Goal: Information Seeking & Learning: Learn about a topic

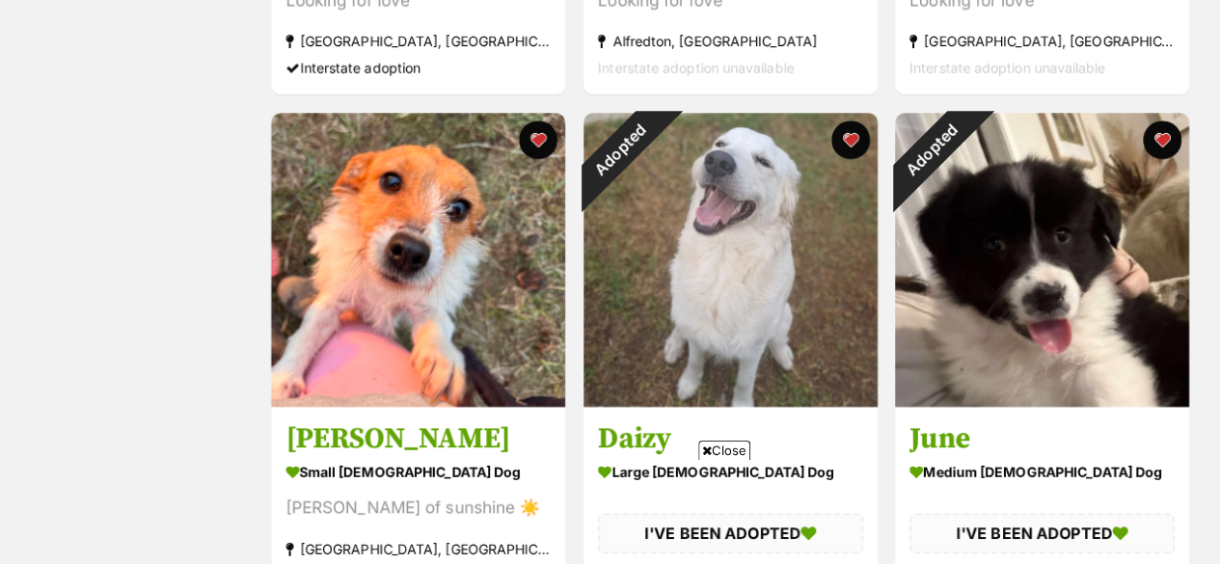
scroll to position [790, 0]
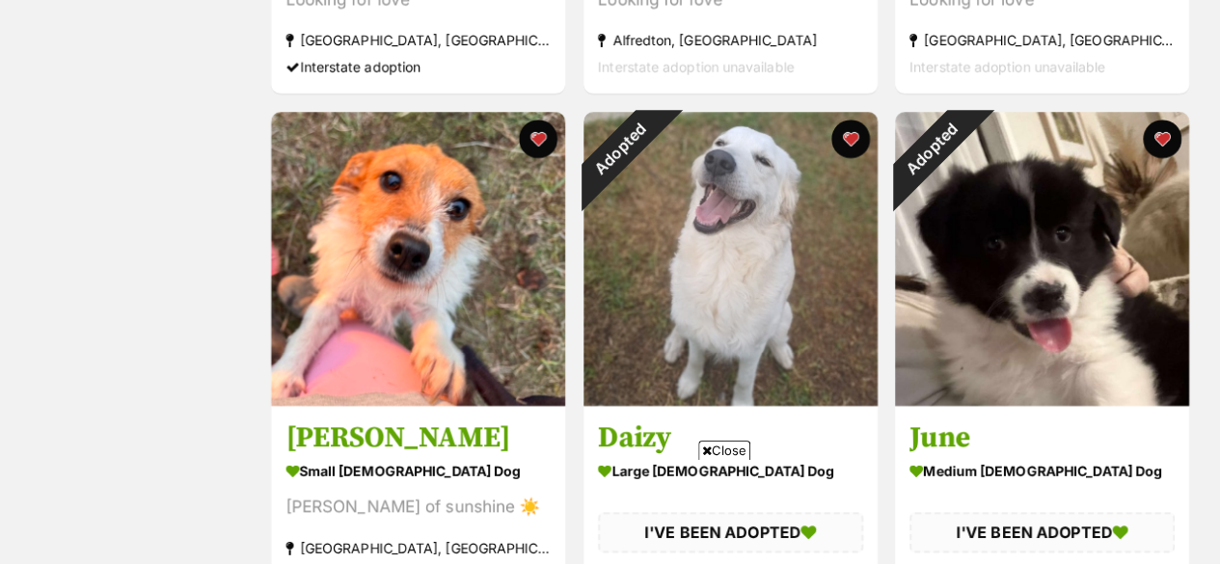
click at [854, 132] on button "favourite" at bounding box center [849, 139] width 39 height 39
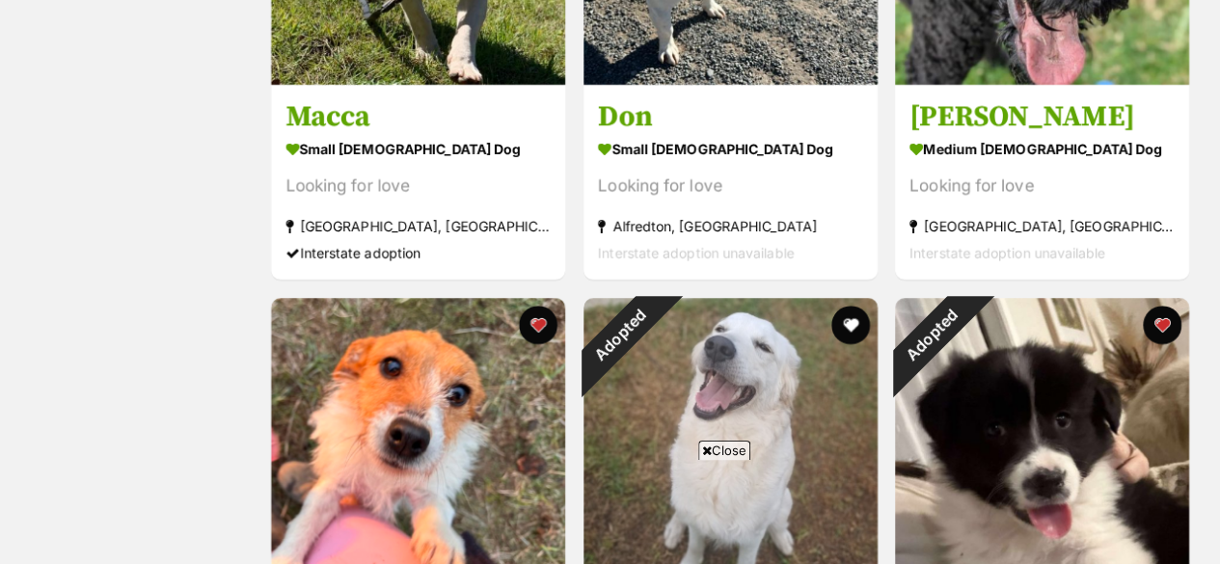
scroll to position [606, 0]
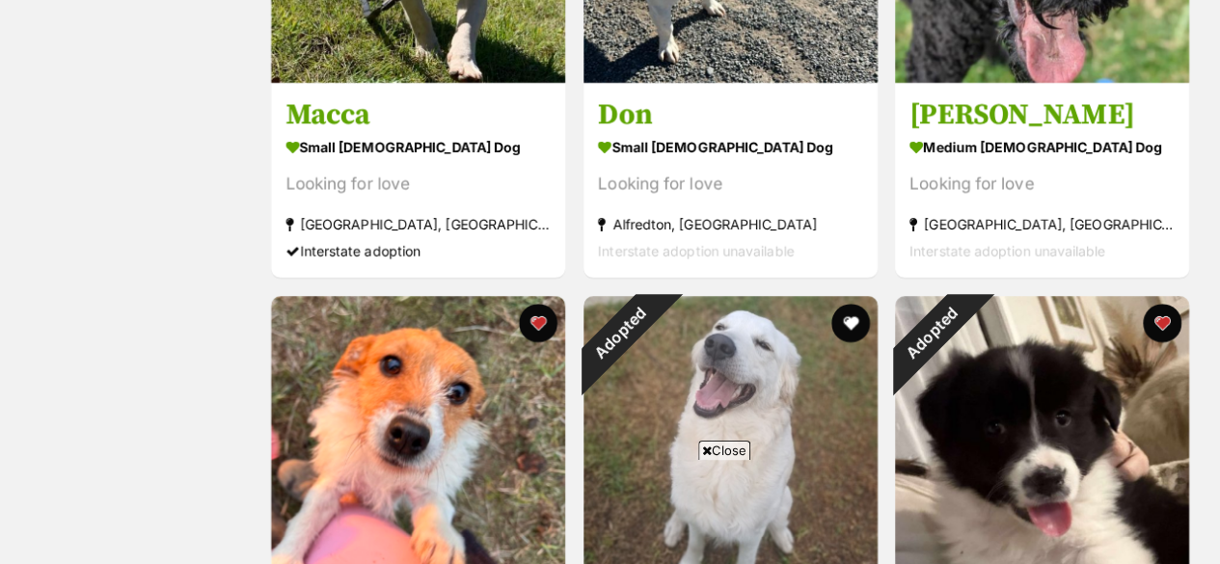
click at [848, 312] on button "favourite" at bounding box center [849, 323] width 39 height 39
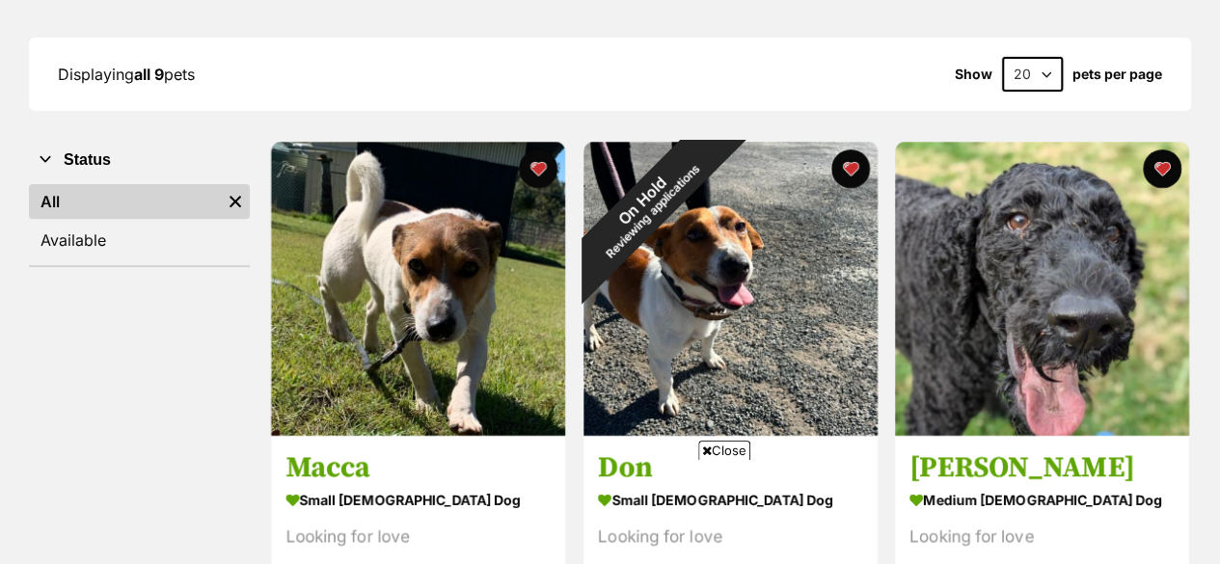
scroll to position [255, 0]
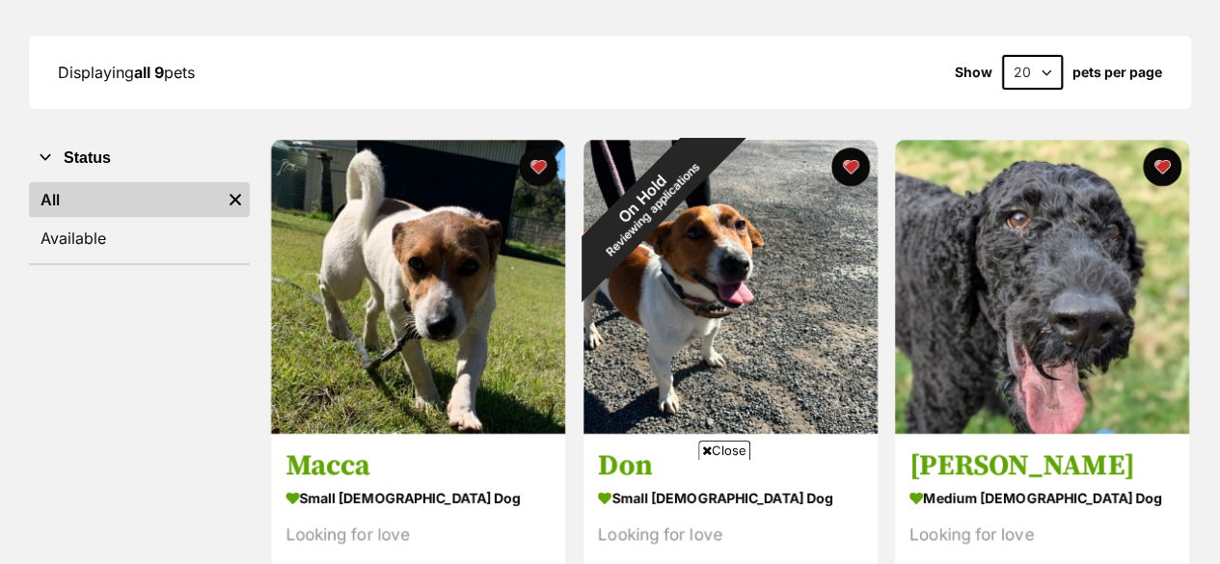
click at [536, 165] on button "favourite" at bounding box center [538, 167] width 39 height 39
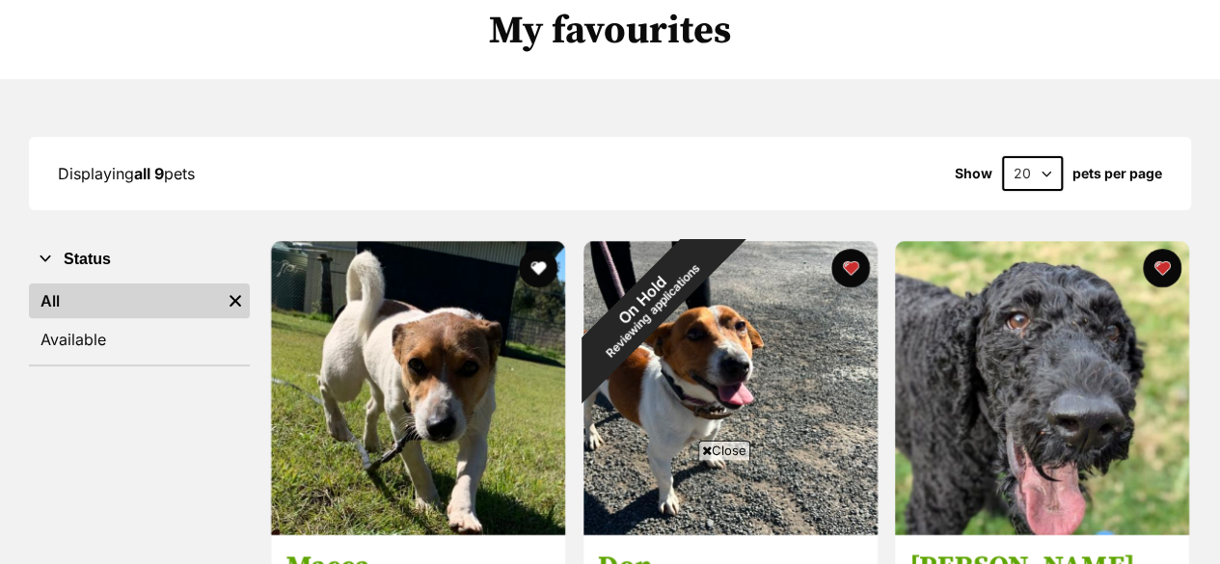
scroll to position [0, 0]
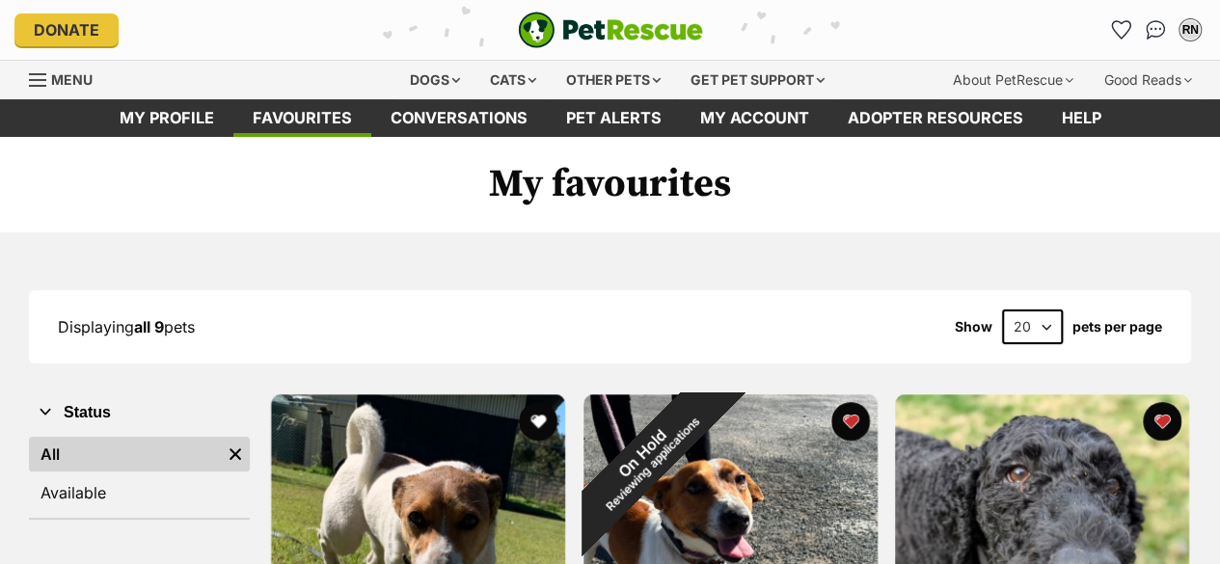
click at [424, 80] on div "Dogs" at bounding box center [434, 80] width 77 height 39
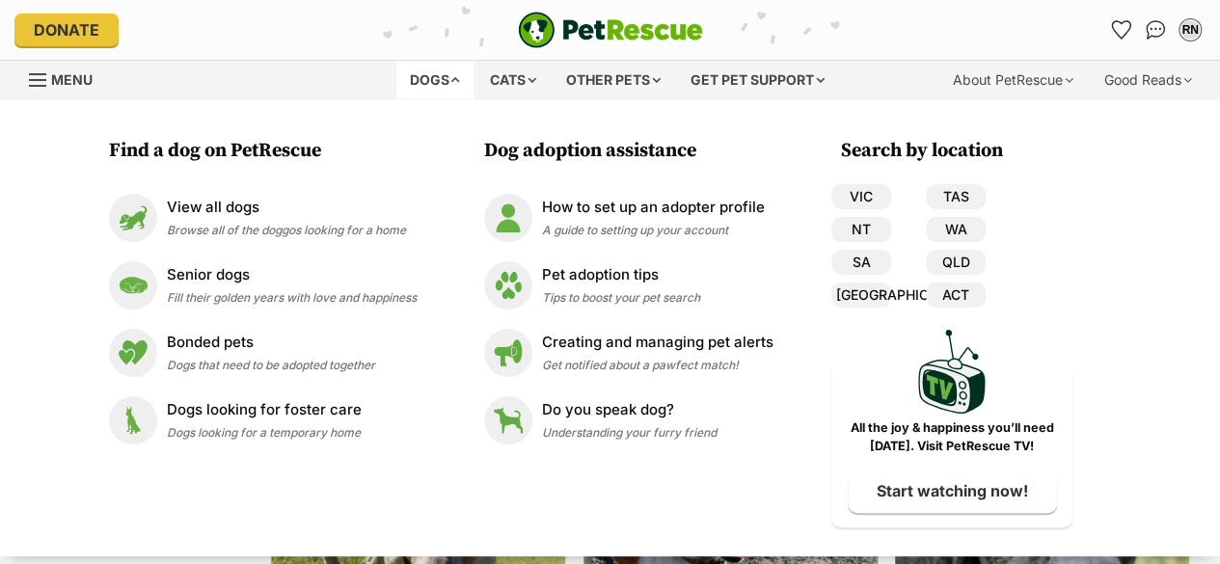
click at [203, 203] on p "View all dogs" at bounding box center [286, 208] width 239 height 22
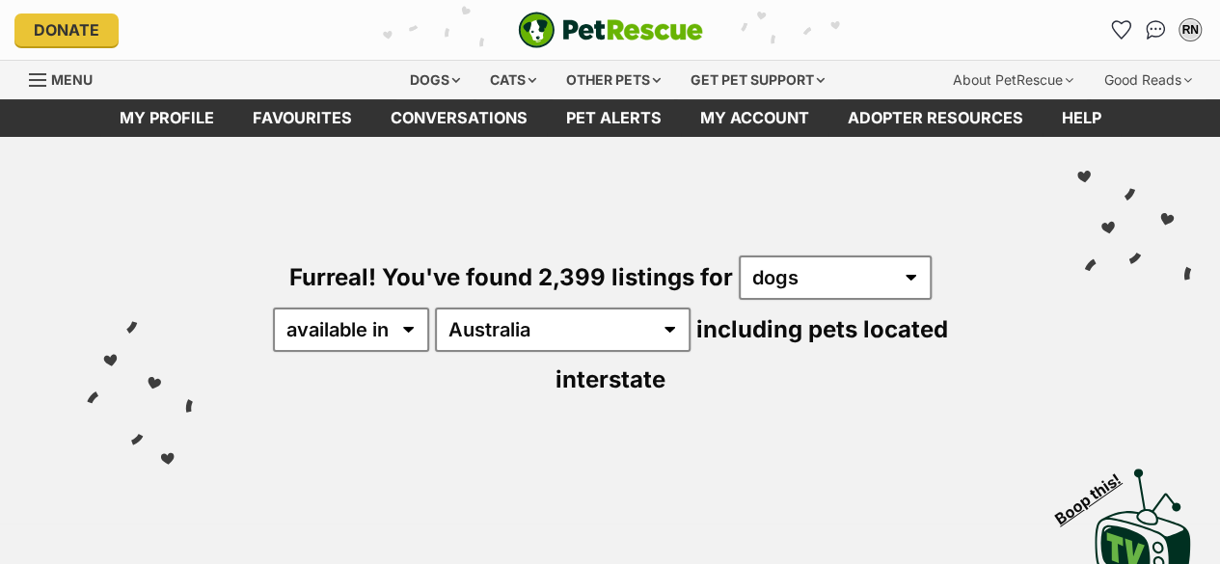
click at [789, 451] on div "Visit PetRescue TV (external site) Boop this!" at bounding box center [610, 521] width 1162 height 141
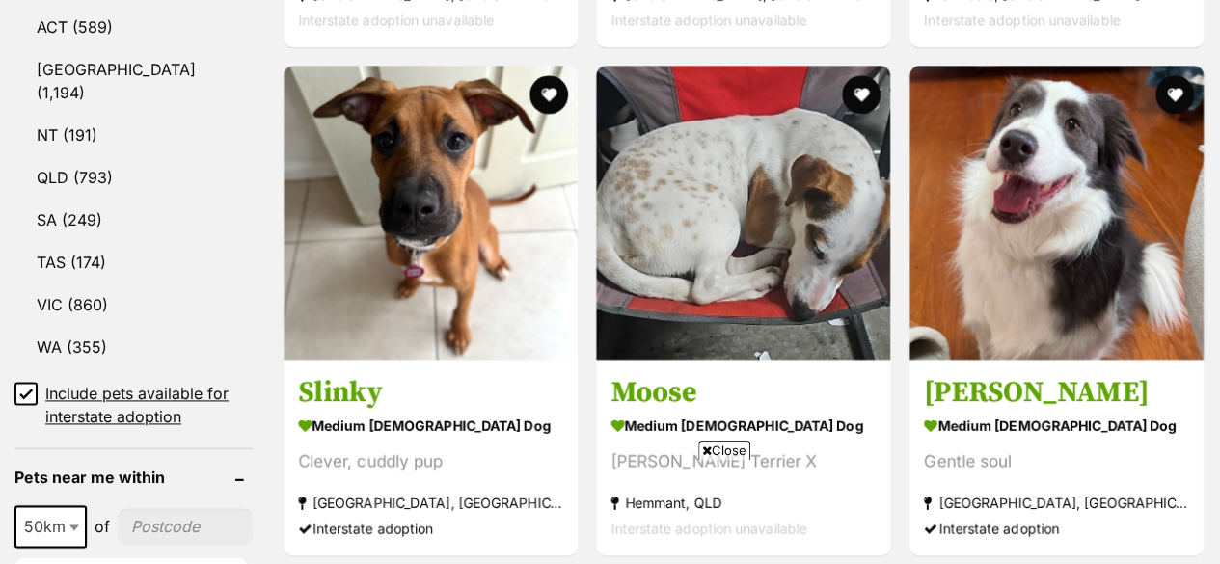
scroll to position [1132, 0]
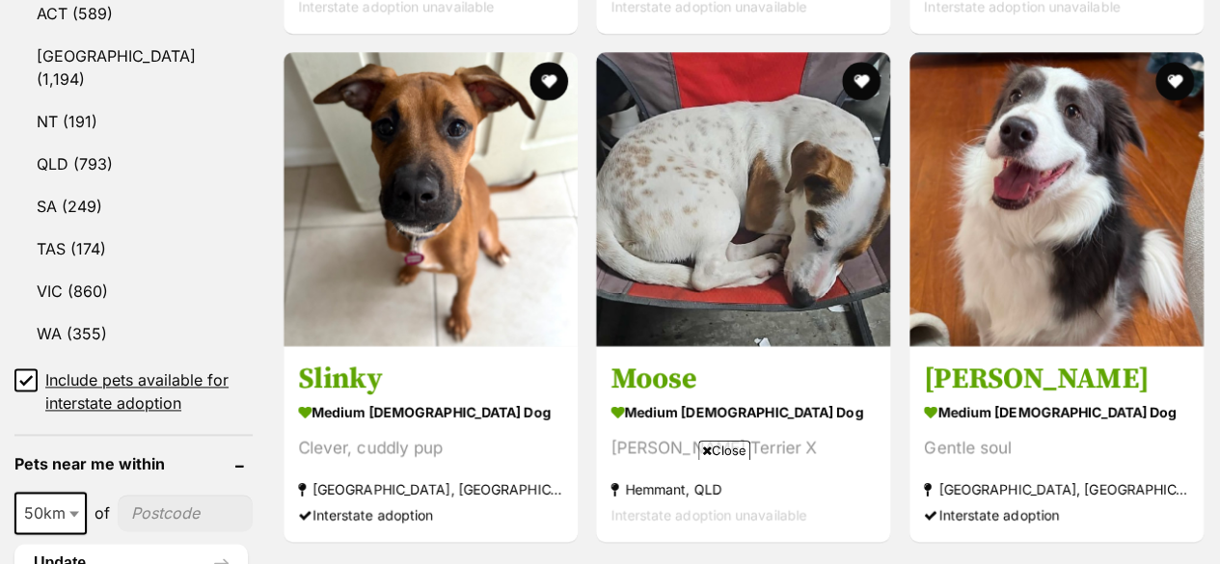
click at [98, 271] on link "VIC (860)" at bounding box center [133, 291] width 238 height 40
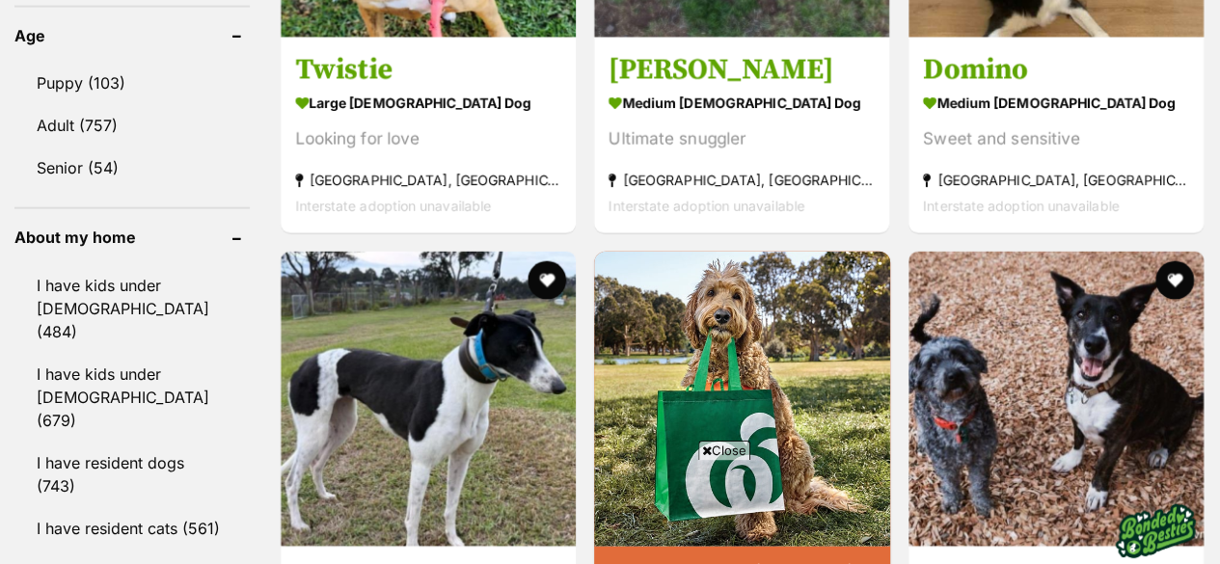
scroll to position [2119, 0]
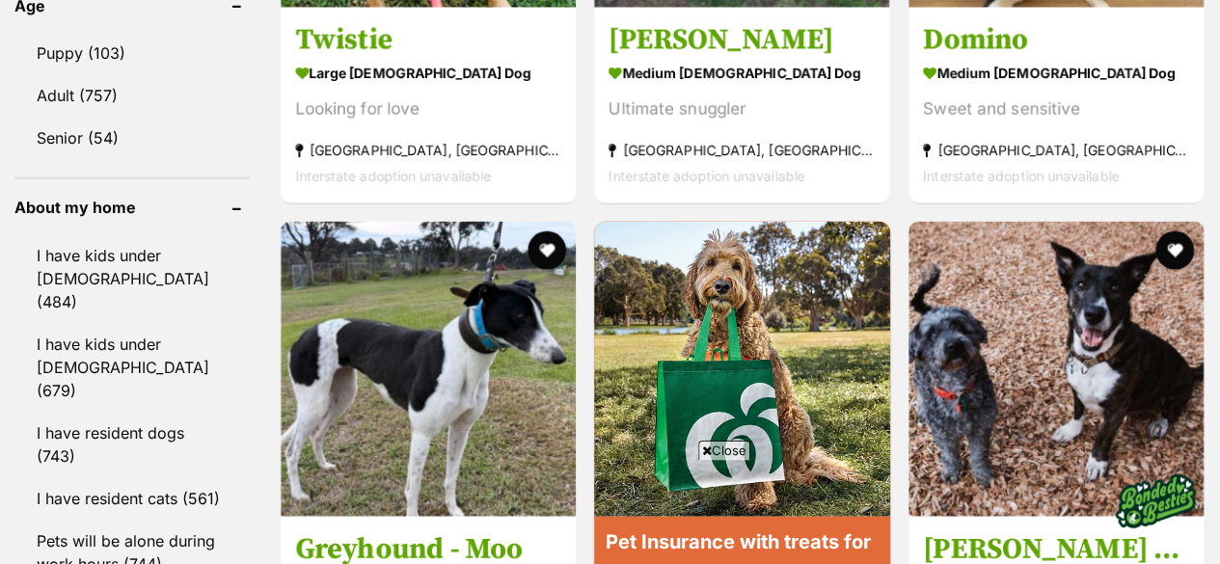
click at [147, 478] on link "I have resident cats (561)" at bounding box center [131, 498] width 235 height 40
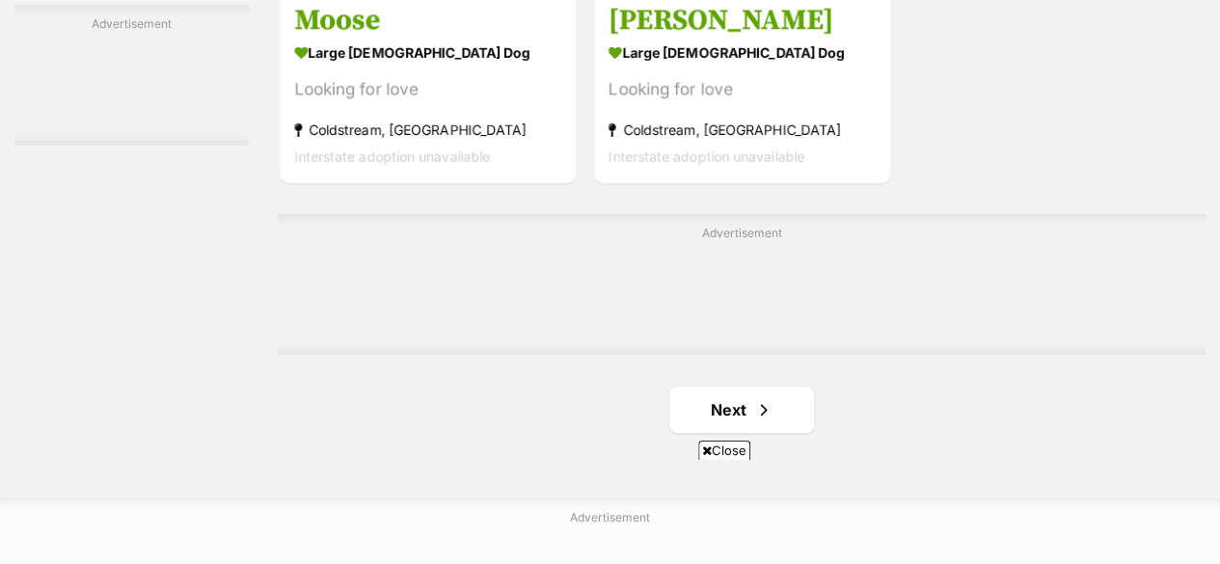
scroll to position [4414, 0]
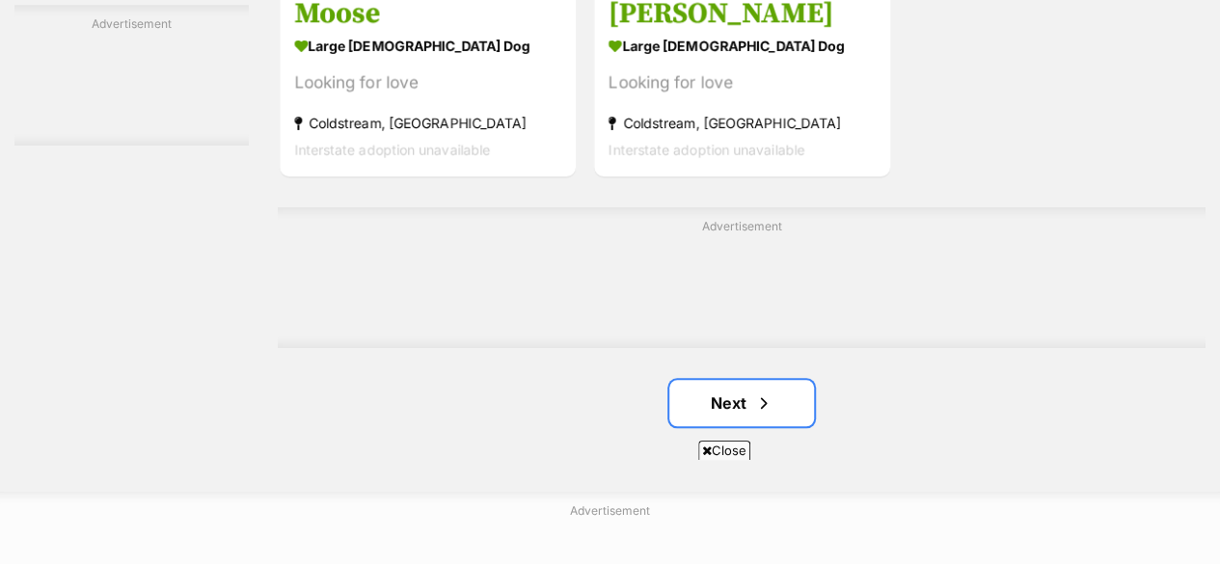
click at [750, 380] on link "Next" at bounding box center [741, 403] width 145 height 46
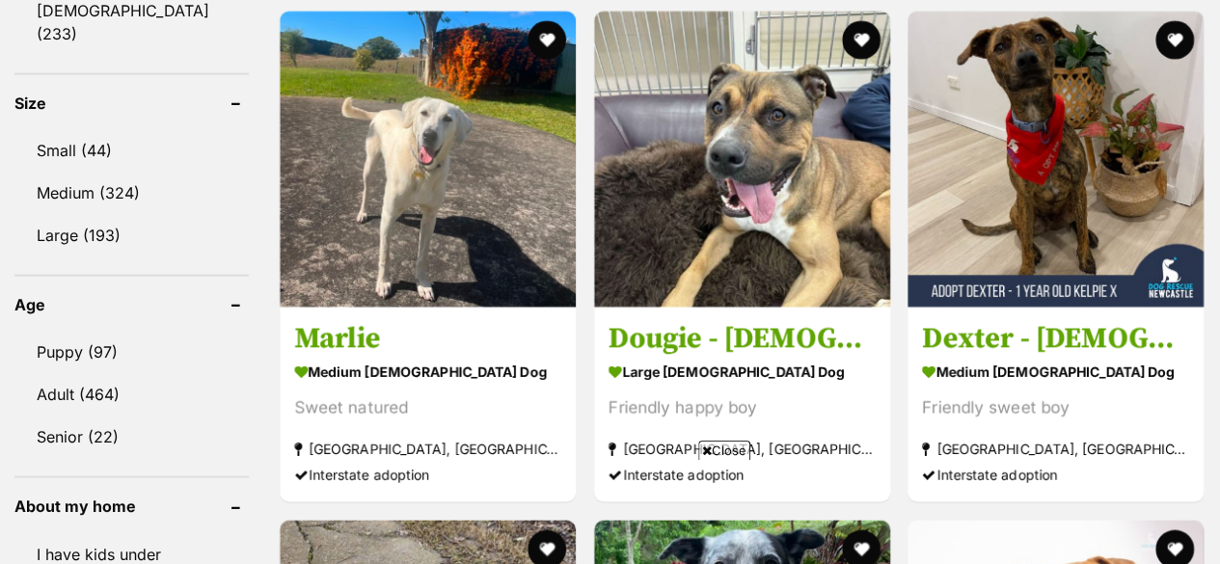
scroll to position [1837, 0]
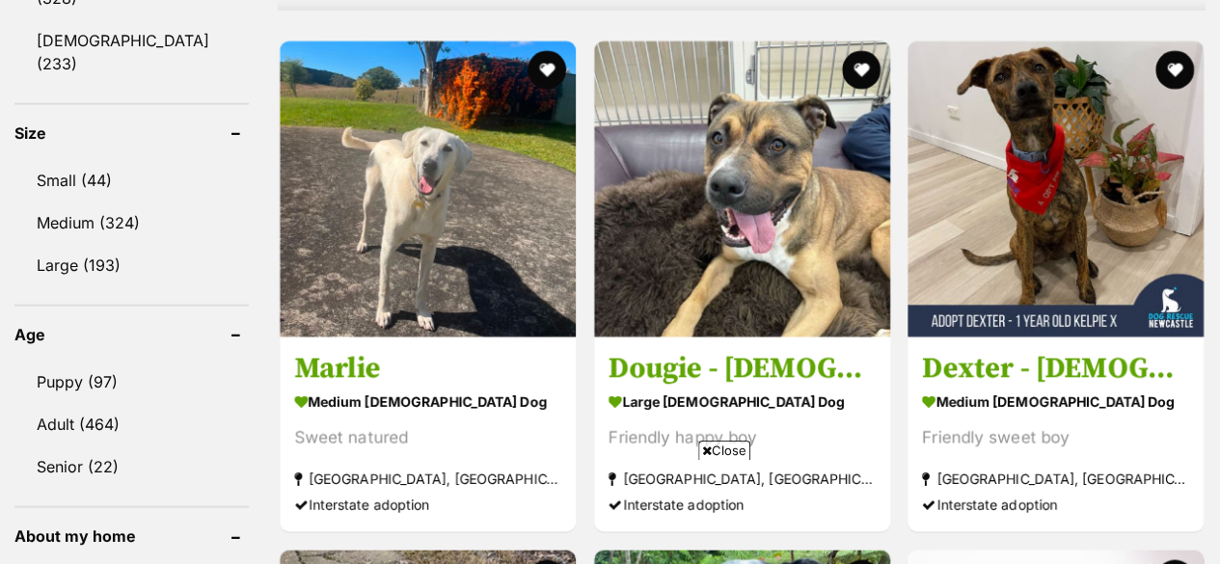
click at [115, 160] on link "Small (44)" at bounding box center [131, 180] width 234 height 40
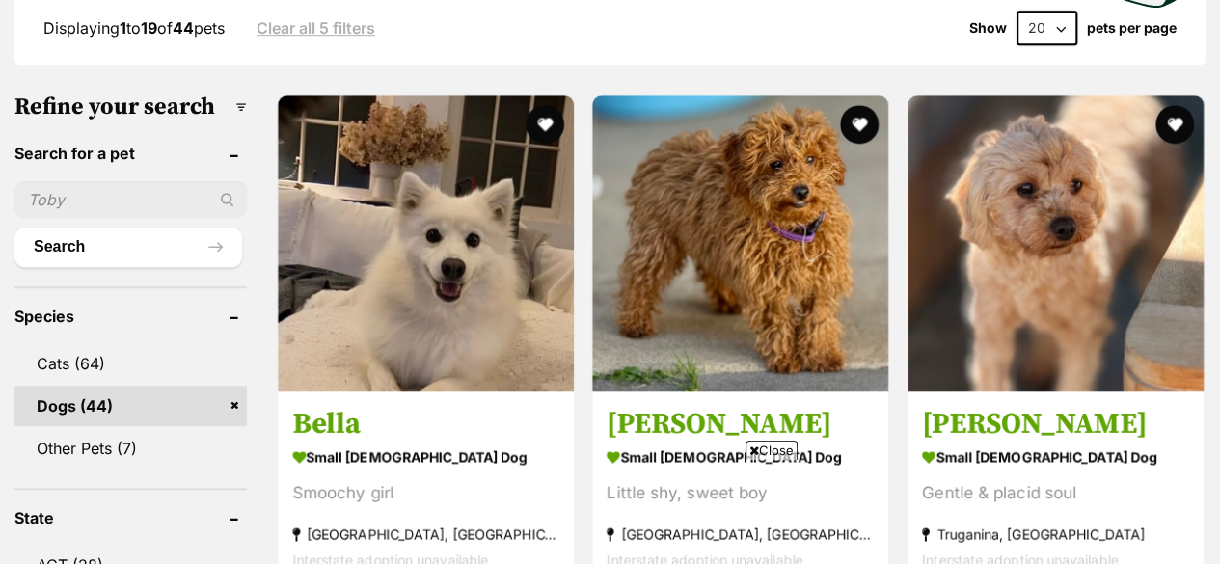
scroll to position [619, 0]
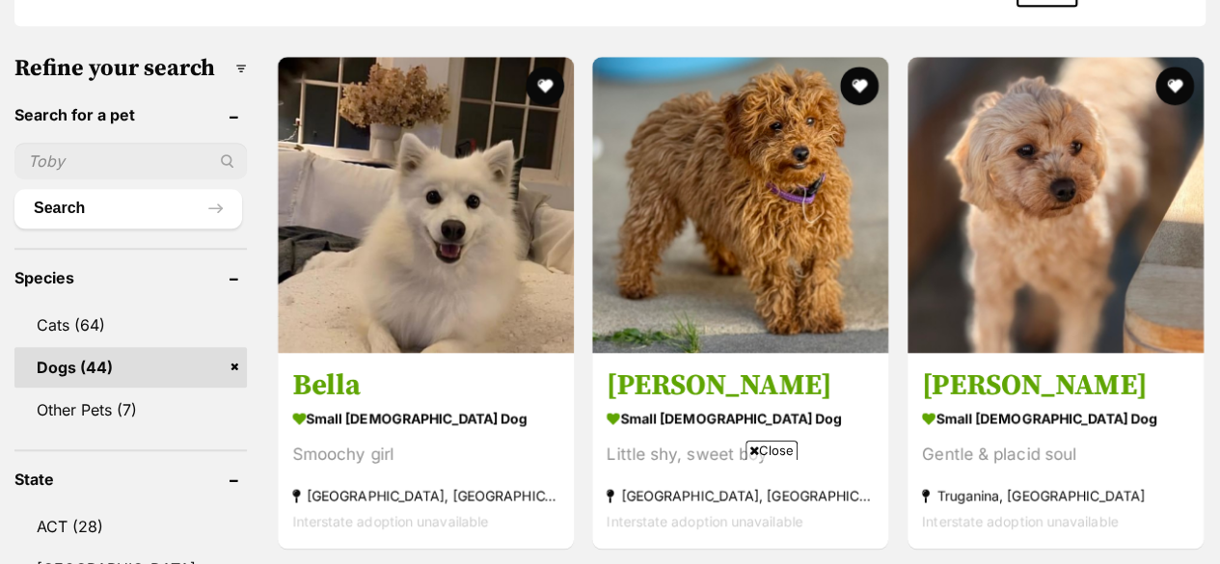
click at [959, 374] on h3 "Quinn" at bounding box center [1055, 385] width 267 height 37
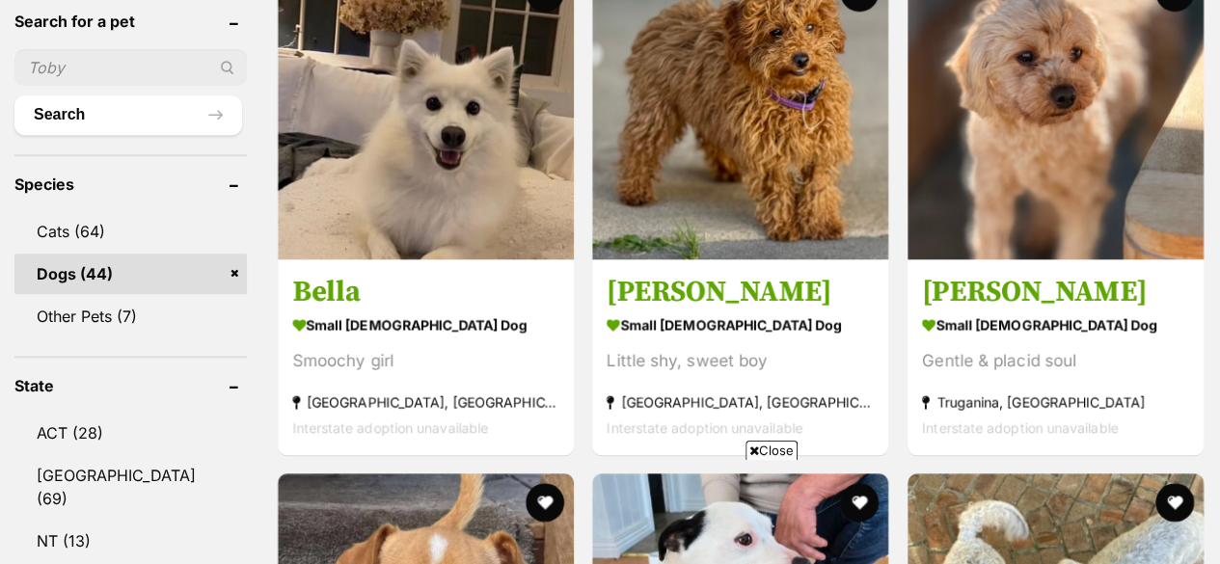
scroll to position [714, 0]
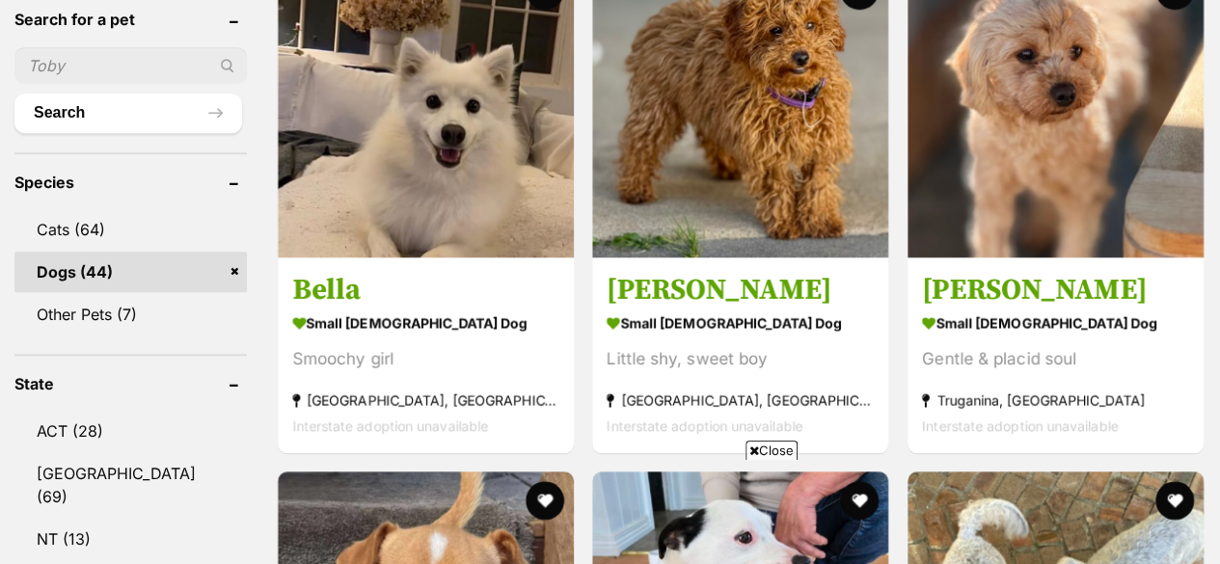
click at [659, 283] on h3 "Quade" at bounding box center [739, 290] width 267 height 37
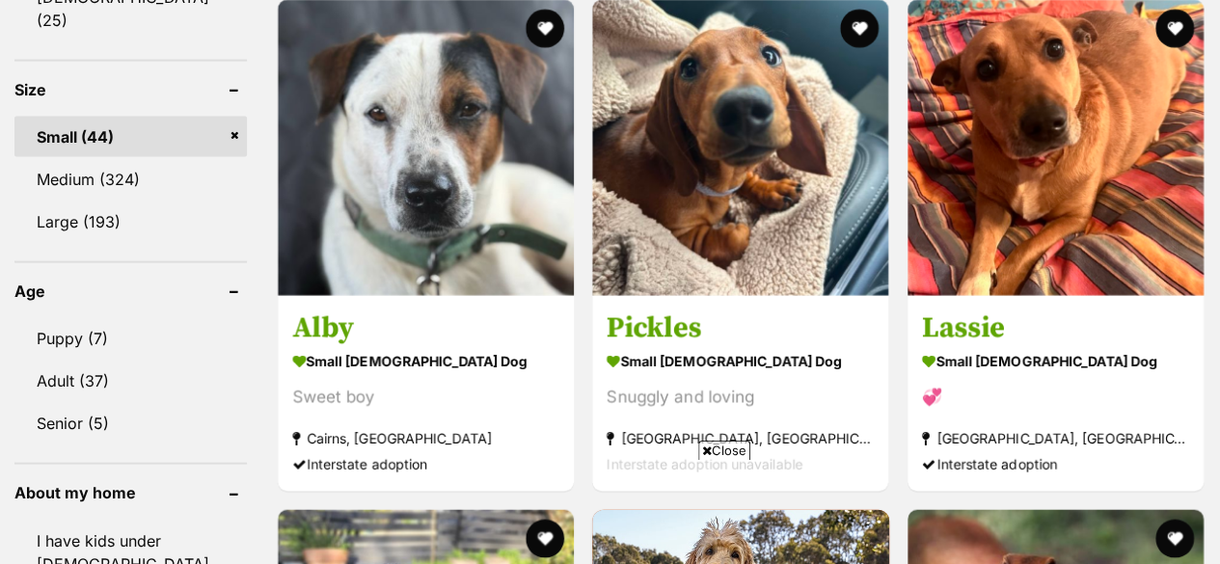
scroll to position [1888, 0]
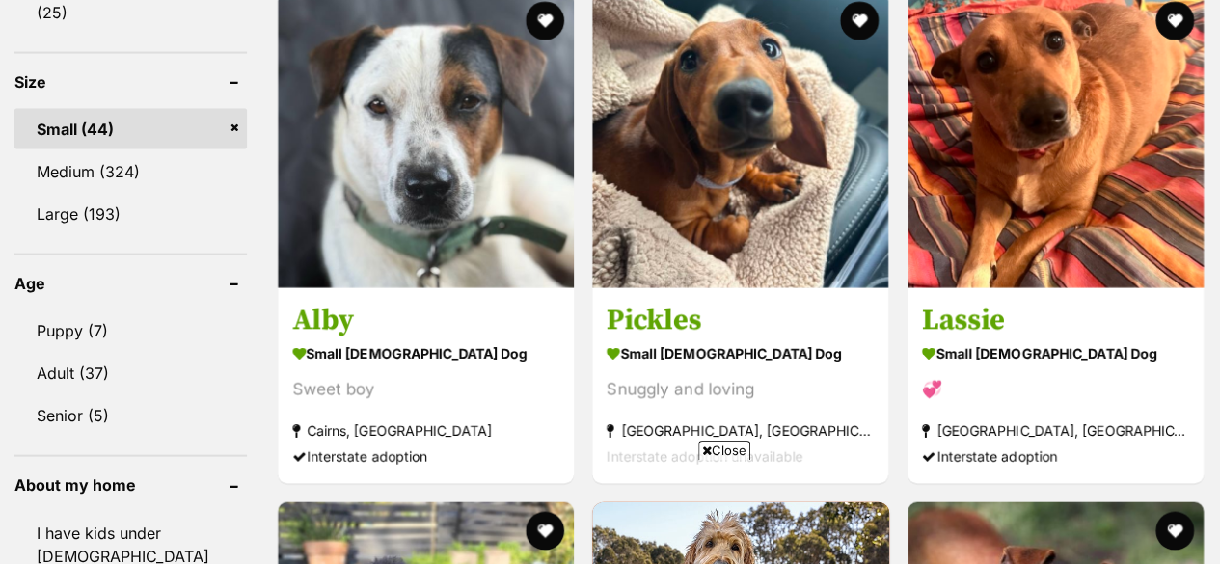
click at [972, 330] on h3 "Lassie" at bounding box center [1055, 321] width 267 height 37
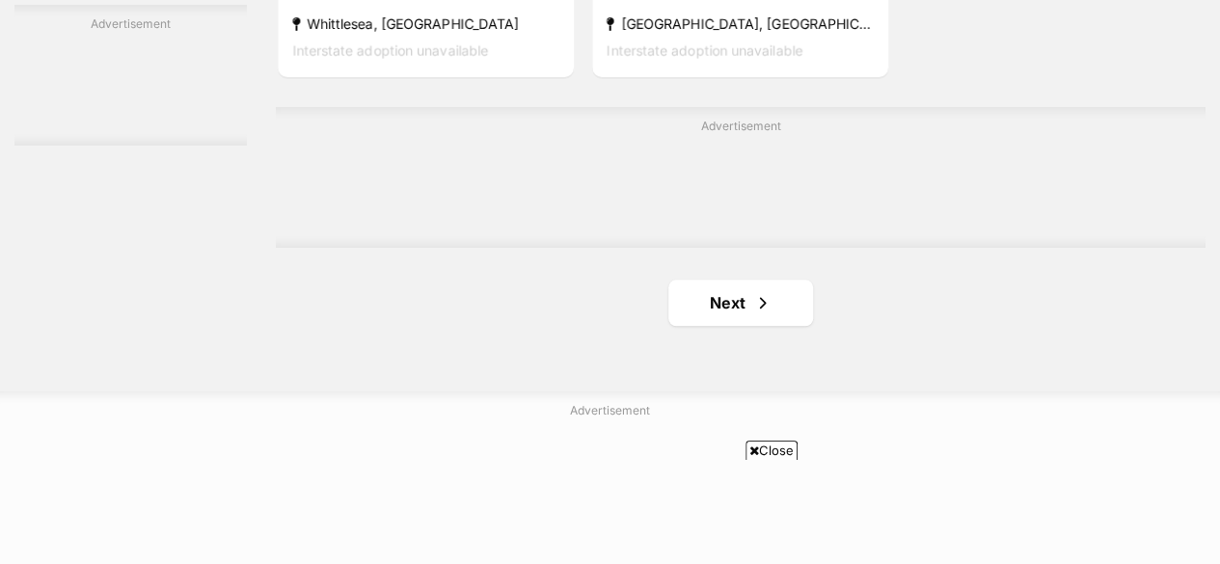
scroll to position [4529, 0]
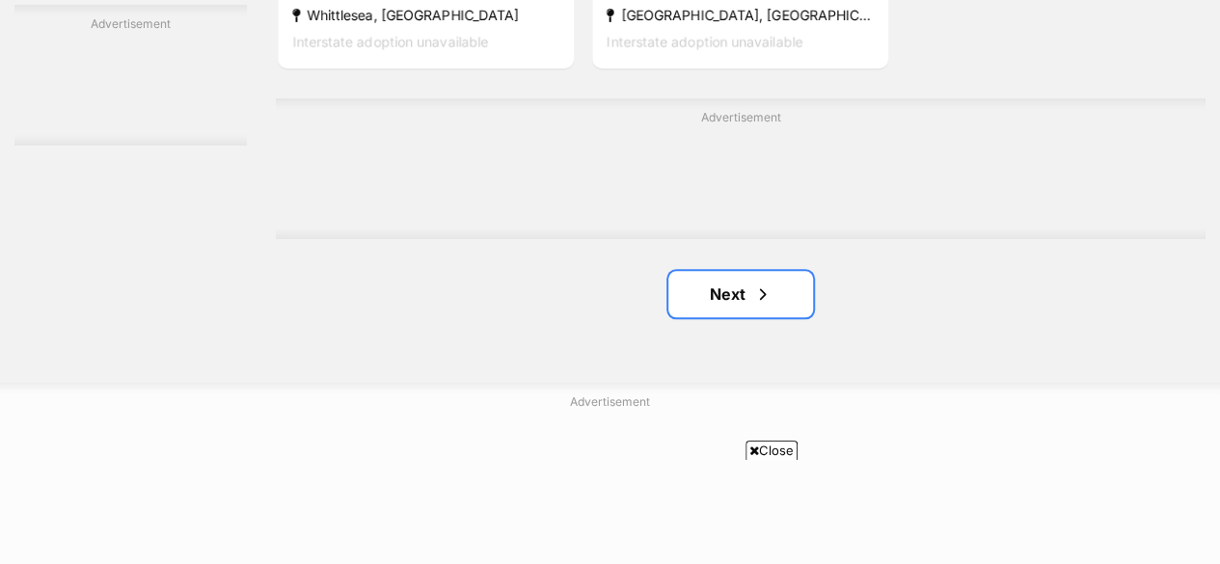
click at [686, 299] on link "Next" at bounding box center [740, 294] width 145 height 46
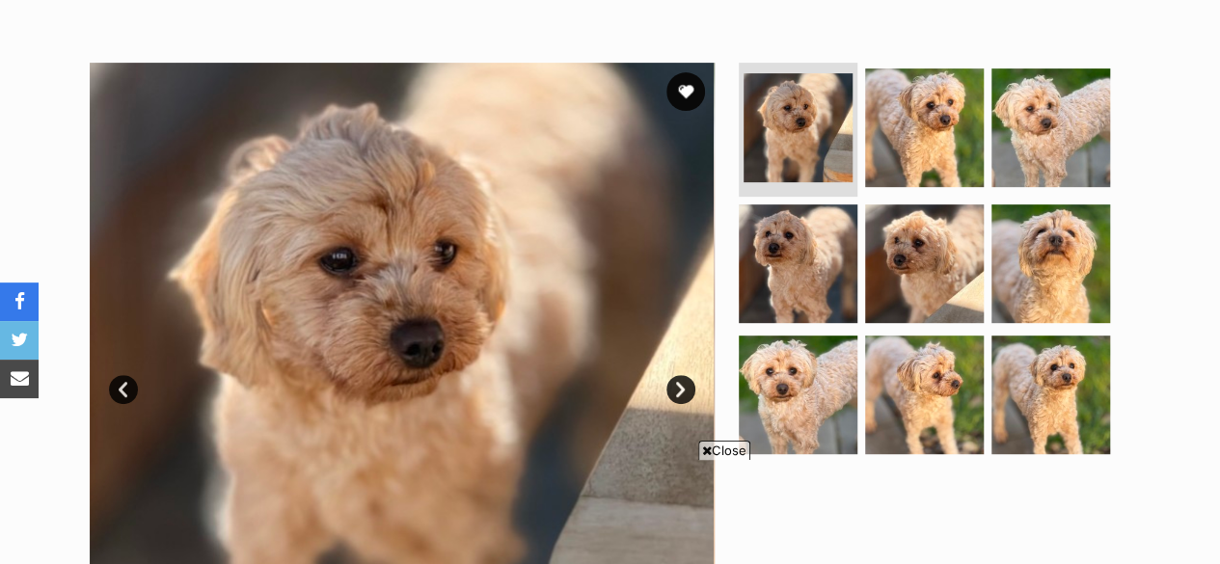
scroll to position [314, 0]
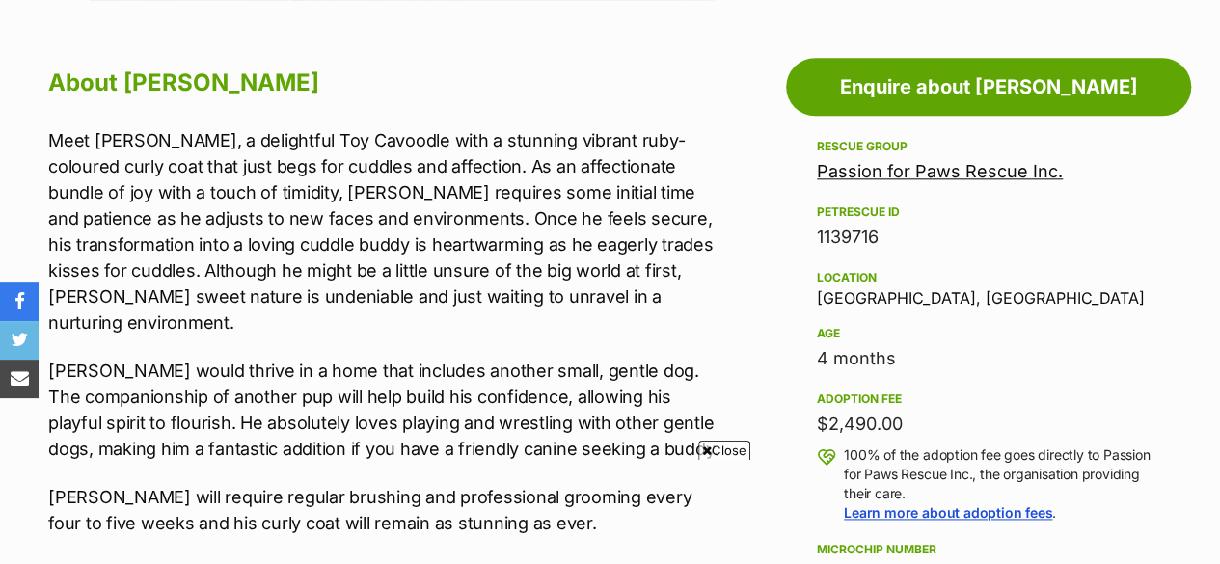
scroll to position [1028, 0]
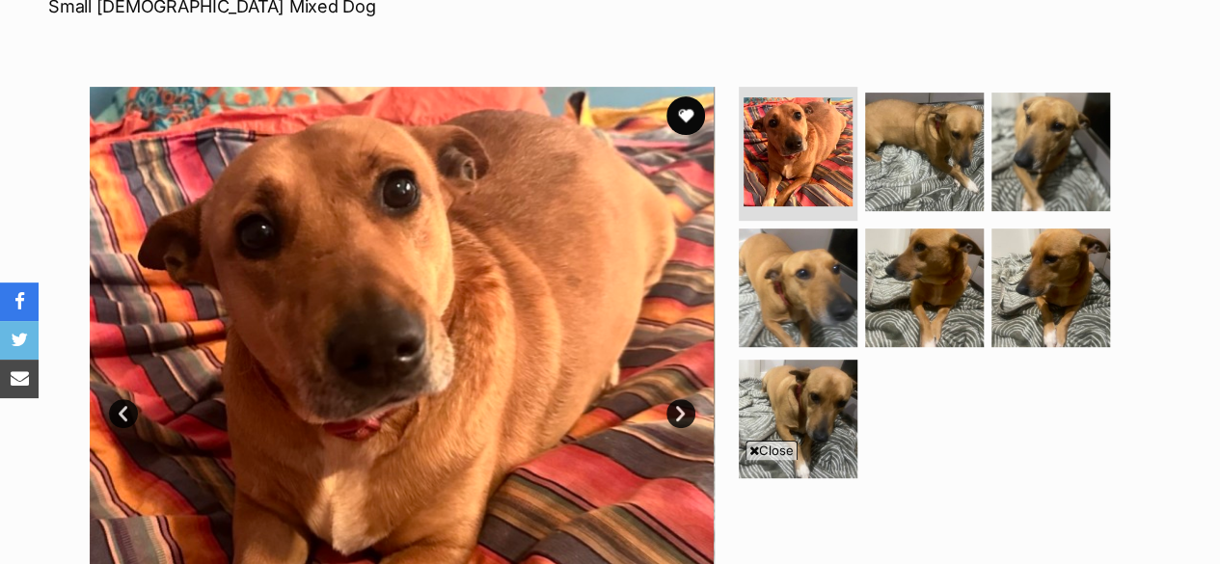
scroll to position [316, 0]
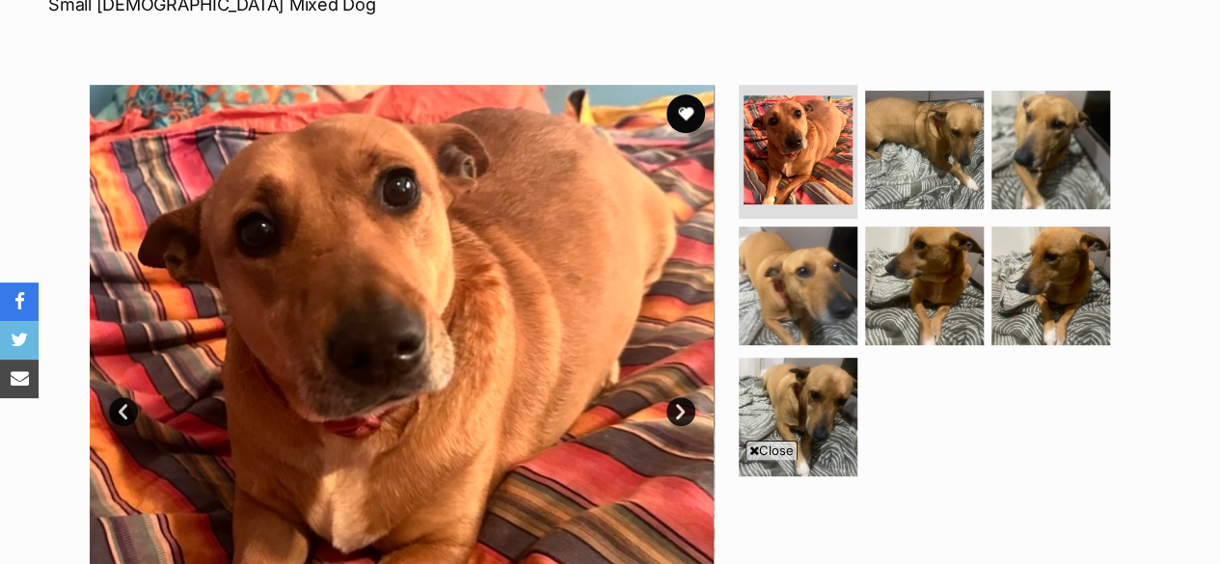
click at [910, 173] on img at bounding box center [924, 150] width 119 height 119
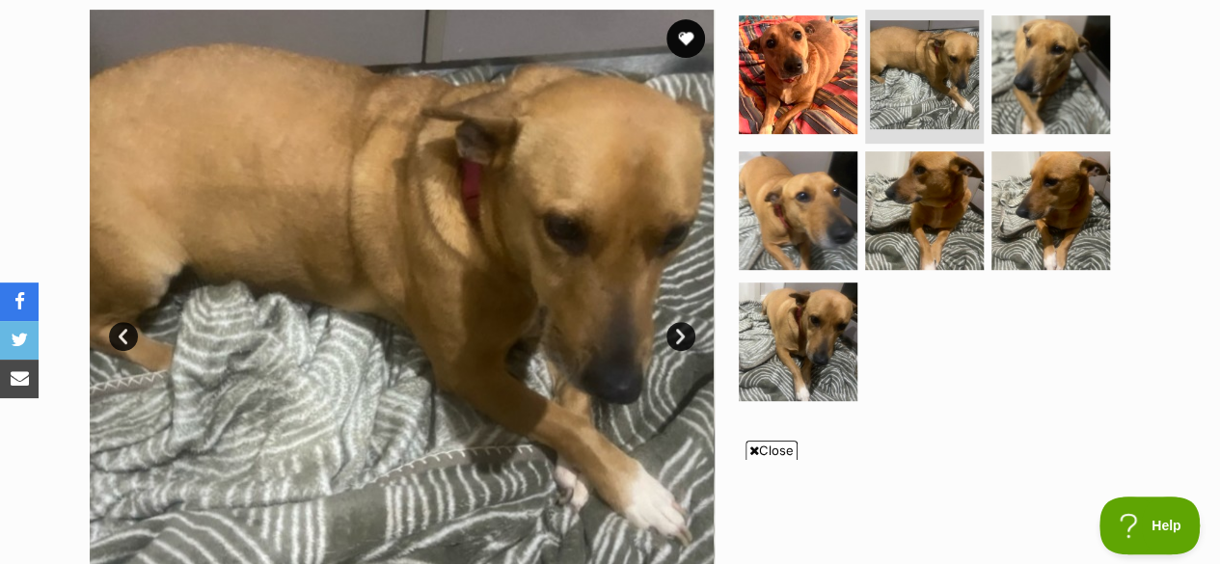
scroll to position [0, 0]
click at [780, 332] on img at bounding box center [798, 342] width 119 height 119
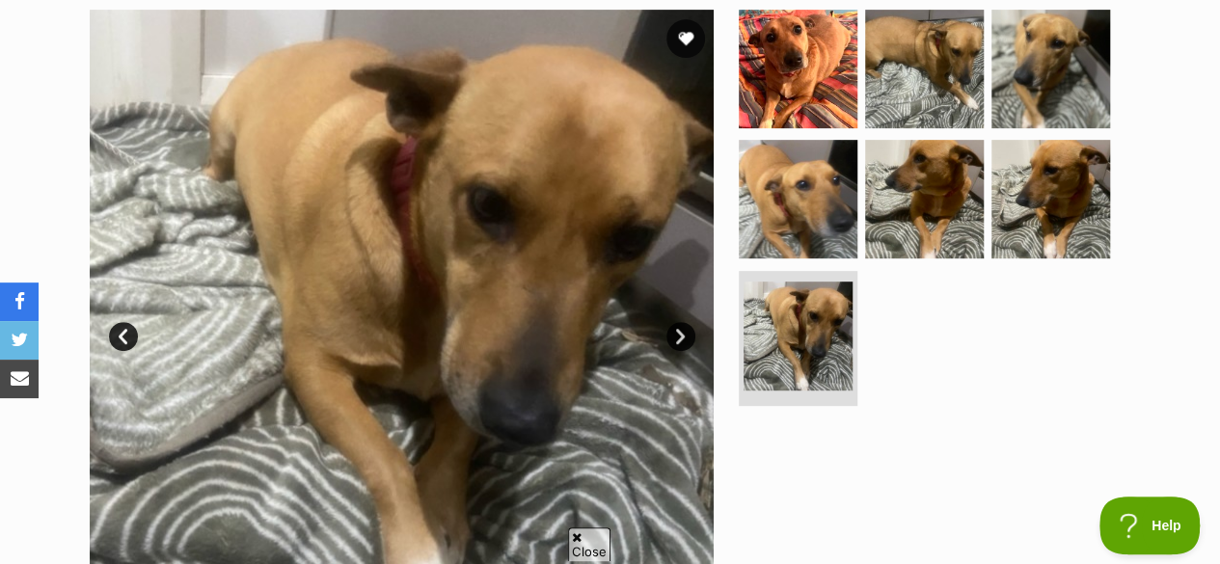
click at [789, 202] on img at bounding box center [798, 199] width 119 height 119
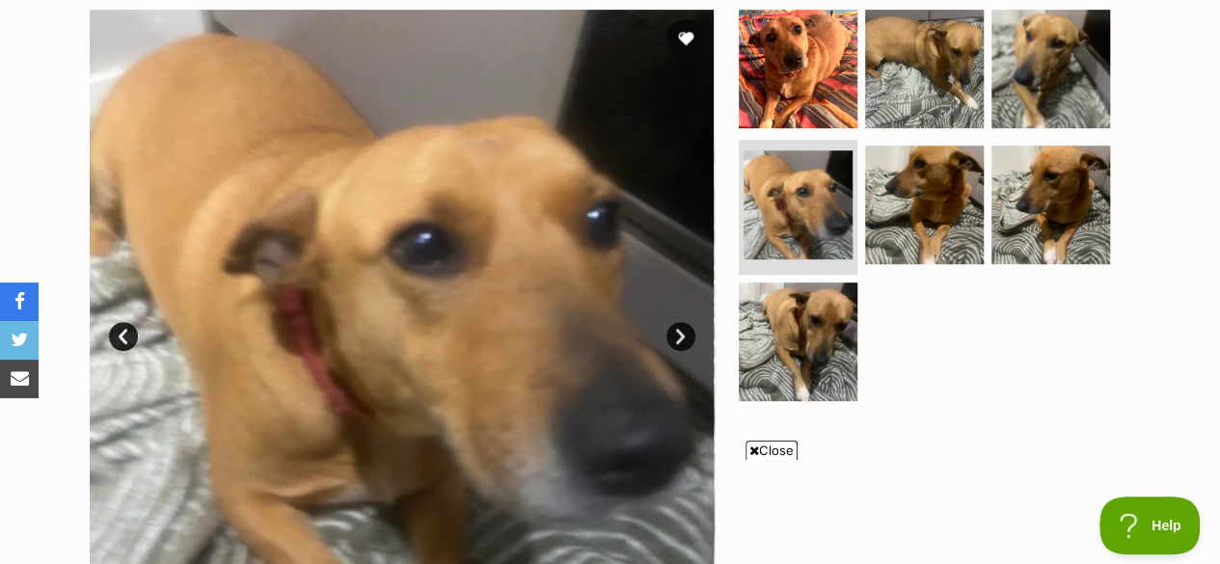
click at [930, 216] on img at bounding box center [924, 205] width 119 height 119
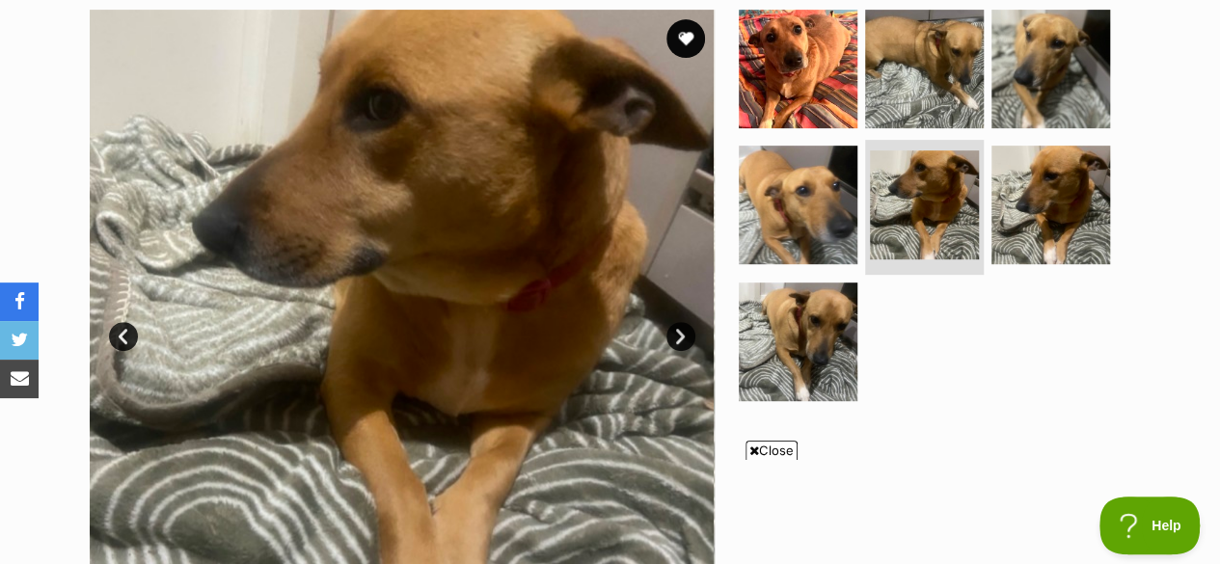
click at [1024, 233] on img at bounding box center [1050, 205] width 119 height 119
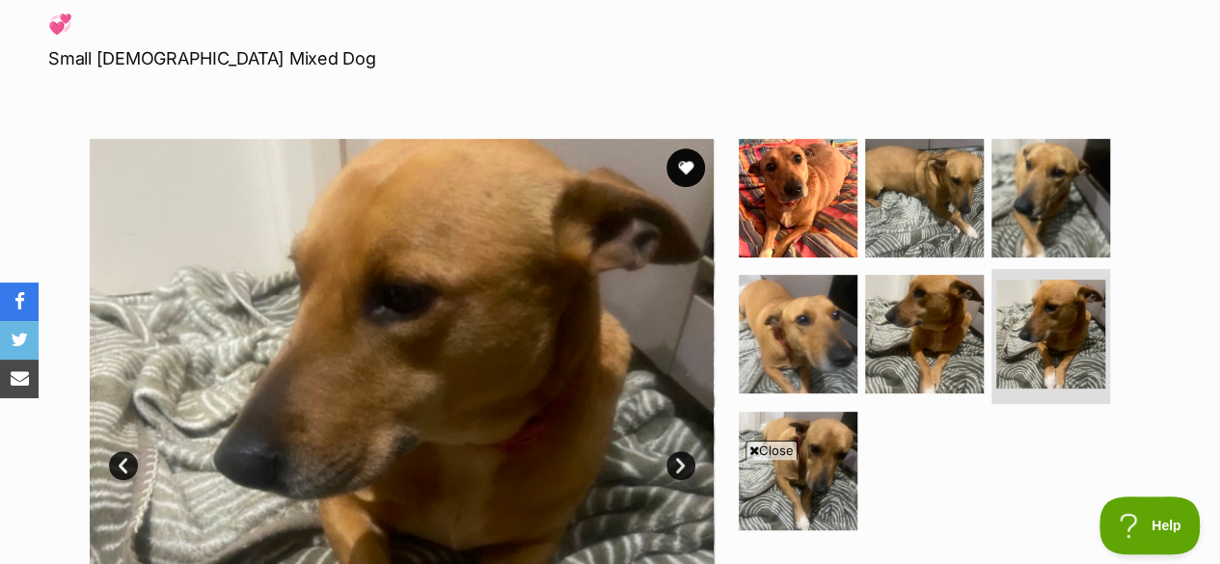
scroll to position [264, 0]
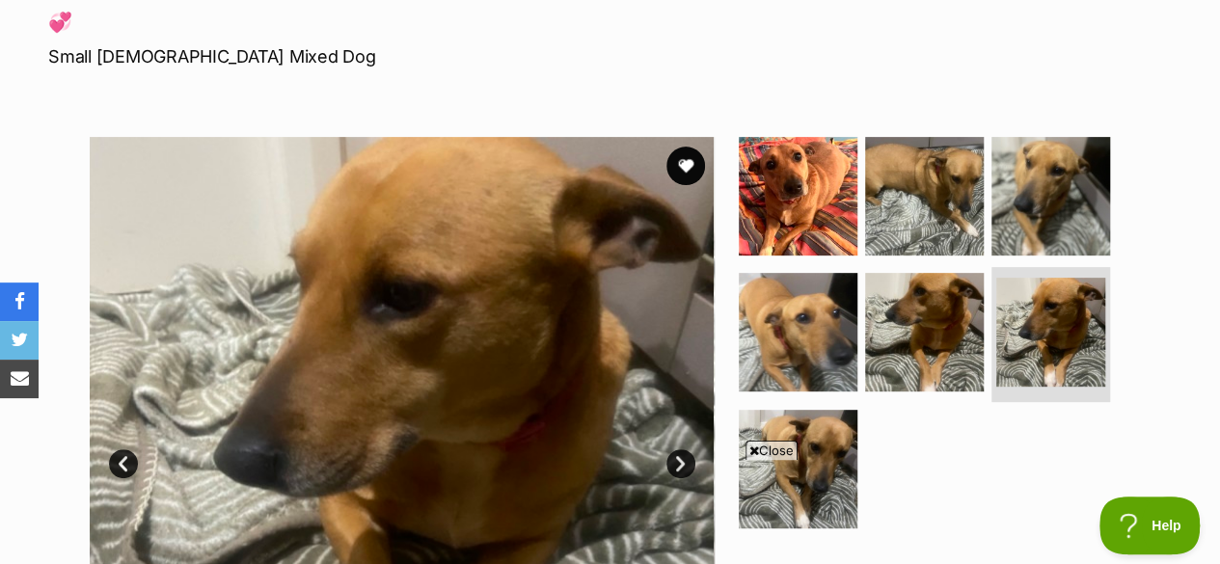
click at [824, 227] on img at bounding box center [798, 196] width 119 height 119
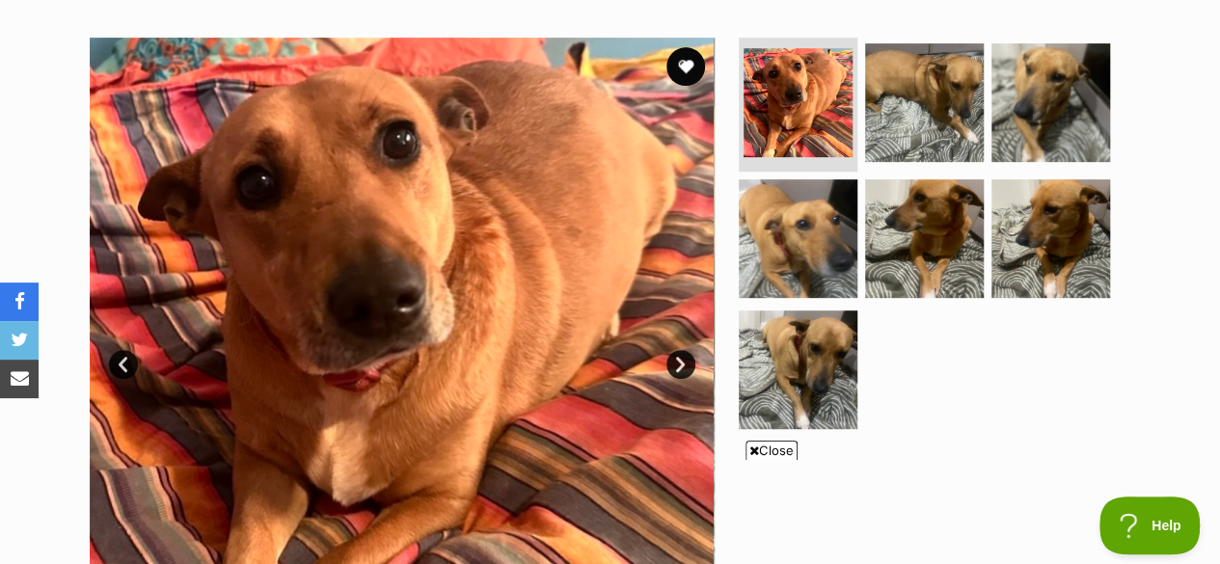
scroll to position [358, 0]
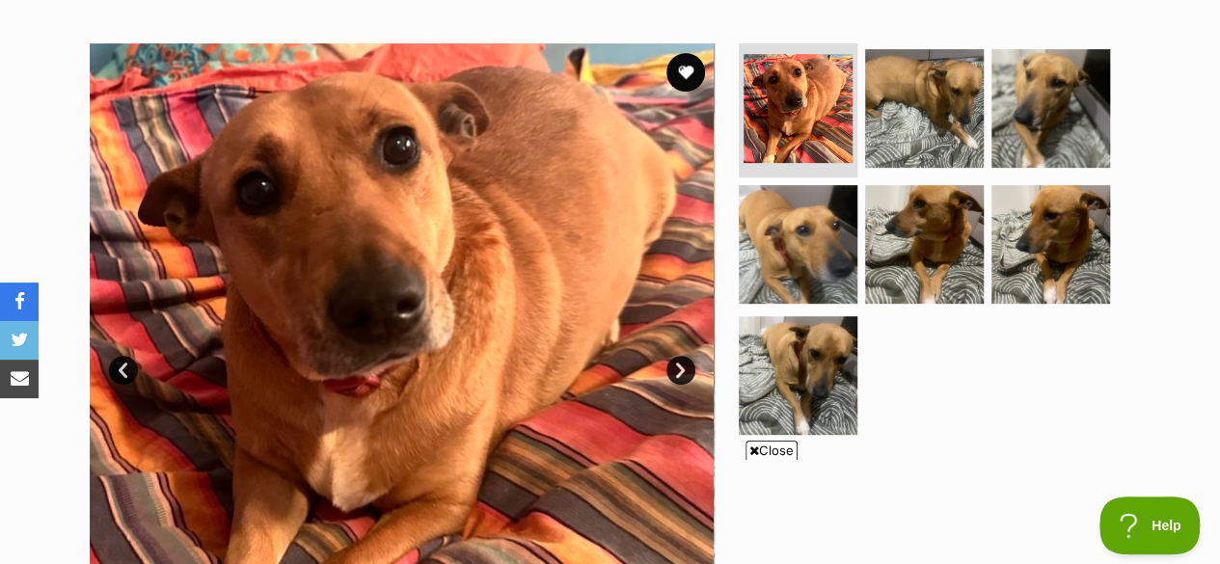
click at [911, 136] on img at bounding box center [924, 108] width 119 height 119
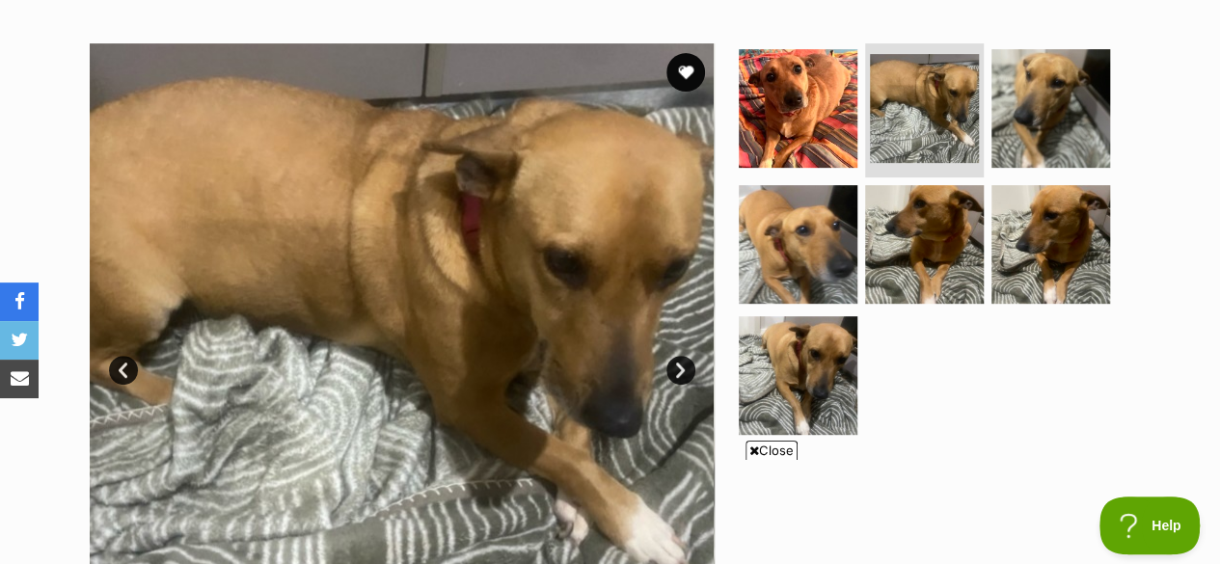
click at [1019, 125] on img at bounding box center [1050, 108] width 119 height 119
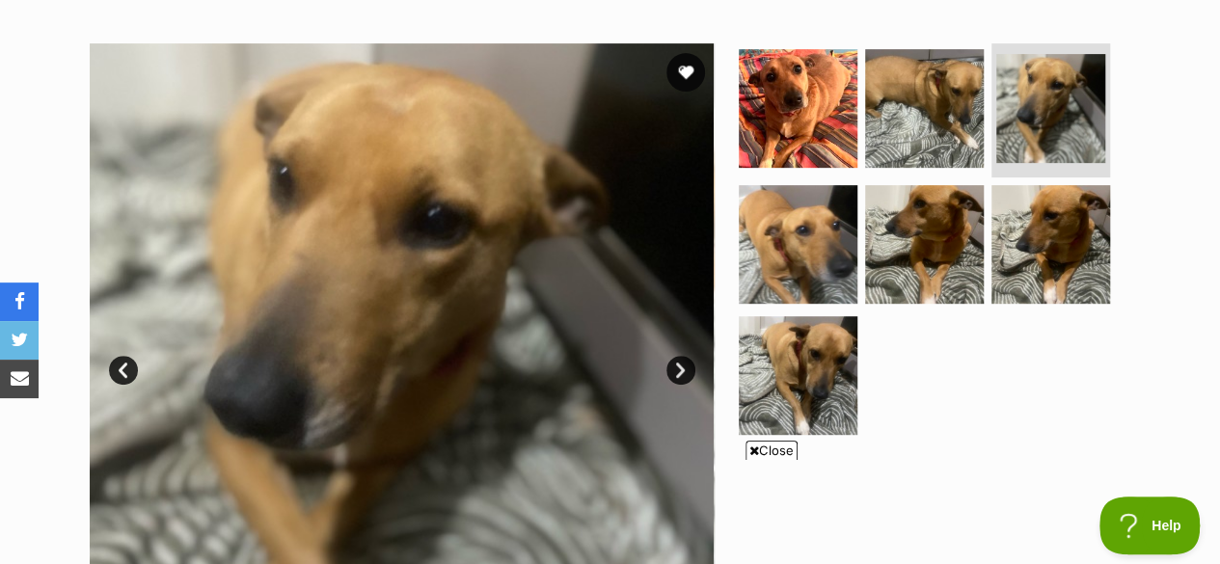
click at [683, 75] on button "favourite" at bounding box center [685, 72] width 39 height 39
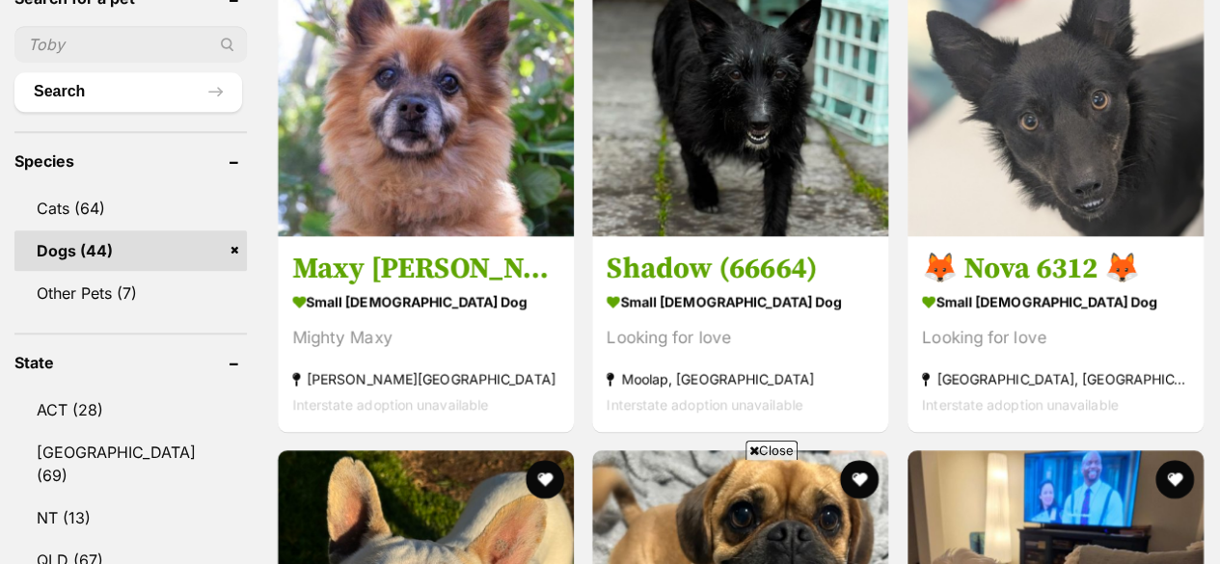
scroll to position [737, 0]
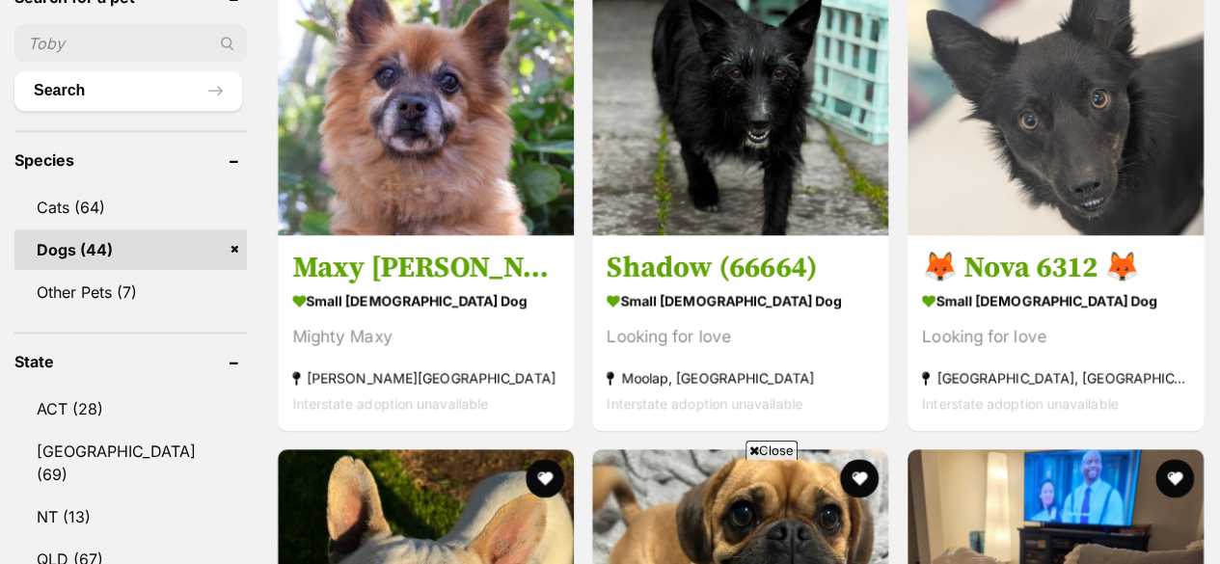
click at [618, 269] on h3 "Shadow (66664)" at bounding box center [739, 268] width 267 height 37
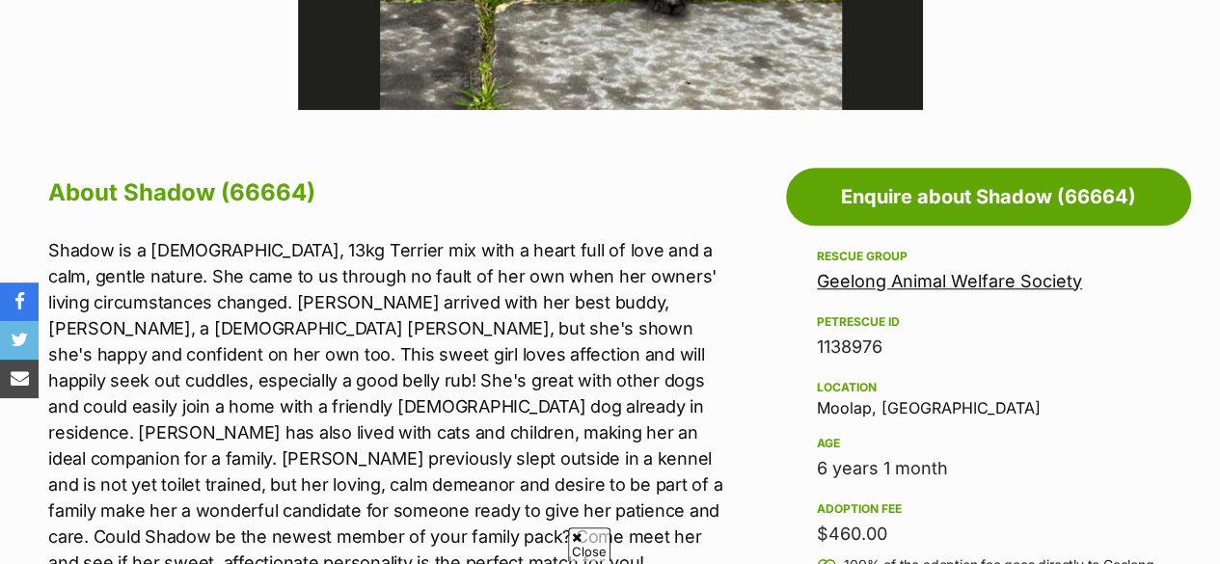
scroll to position [918, 0]
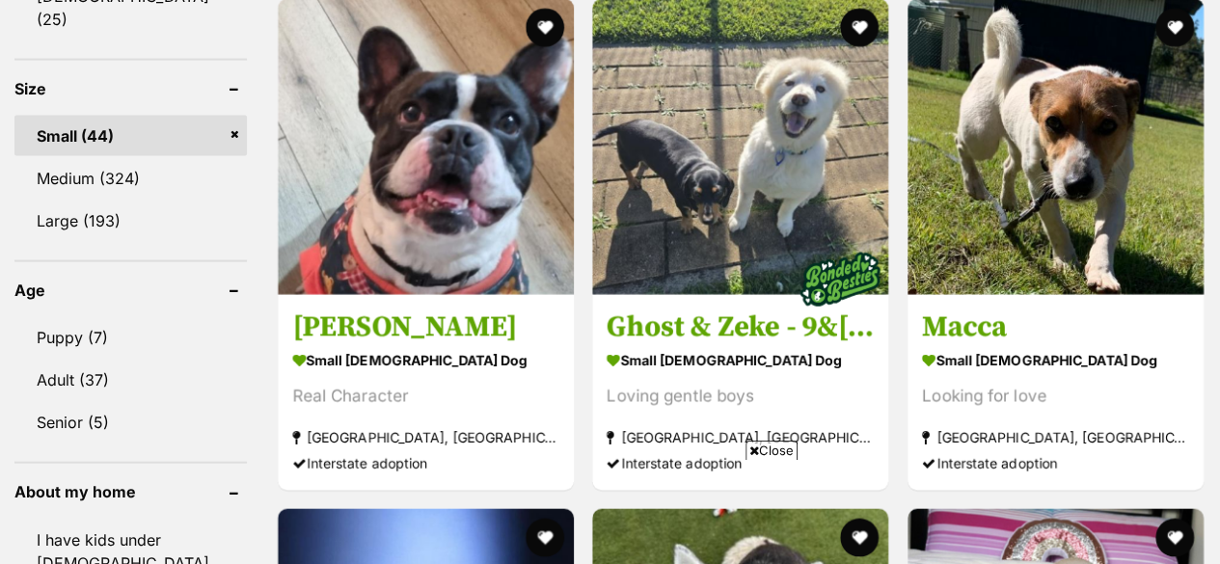
scroll to position [1880, 0]
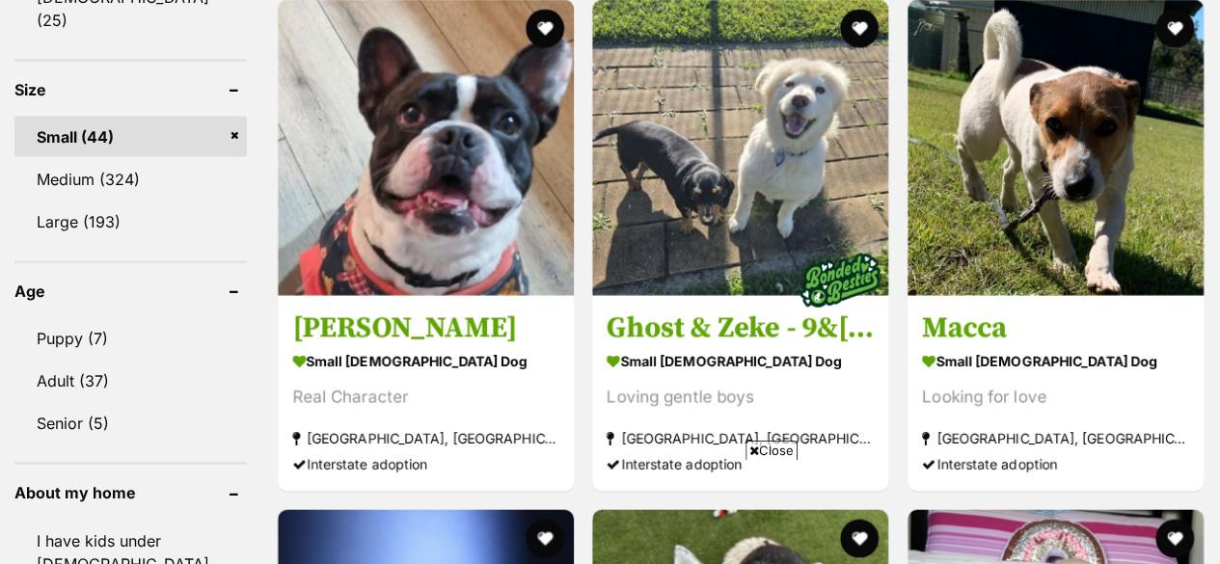
click at [111, 159] on link "Medium (324)" at bounding box center [130, 179] width 232 height 40
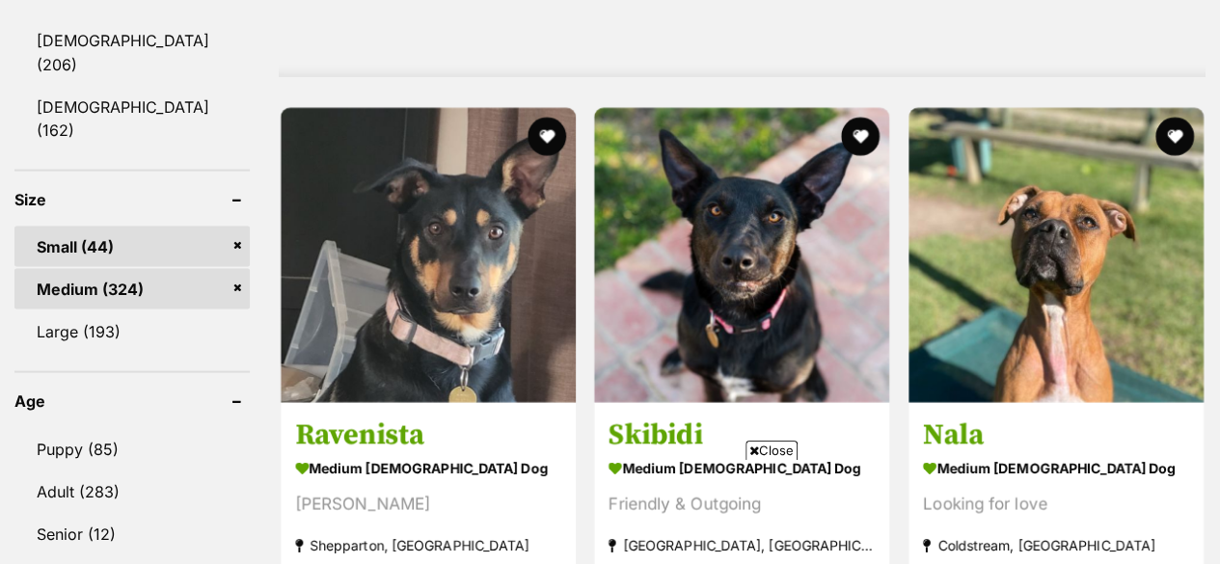
scroll to position [1770, 0]
click at [93, 226] on link "Small (44)" at bounding box center [131, 246] width 235 height 40
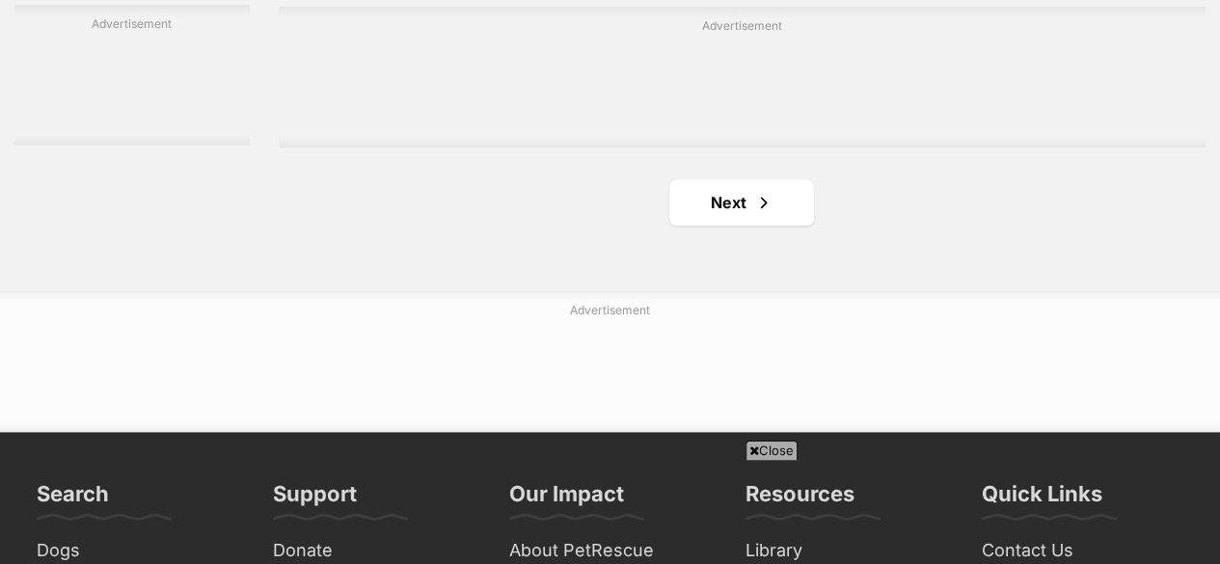
scroll to position [4616, 0]
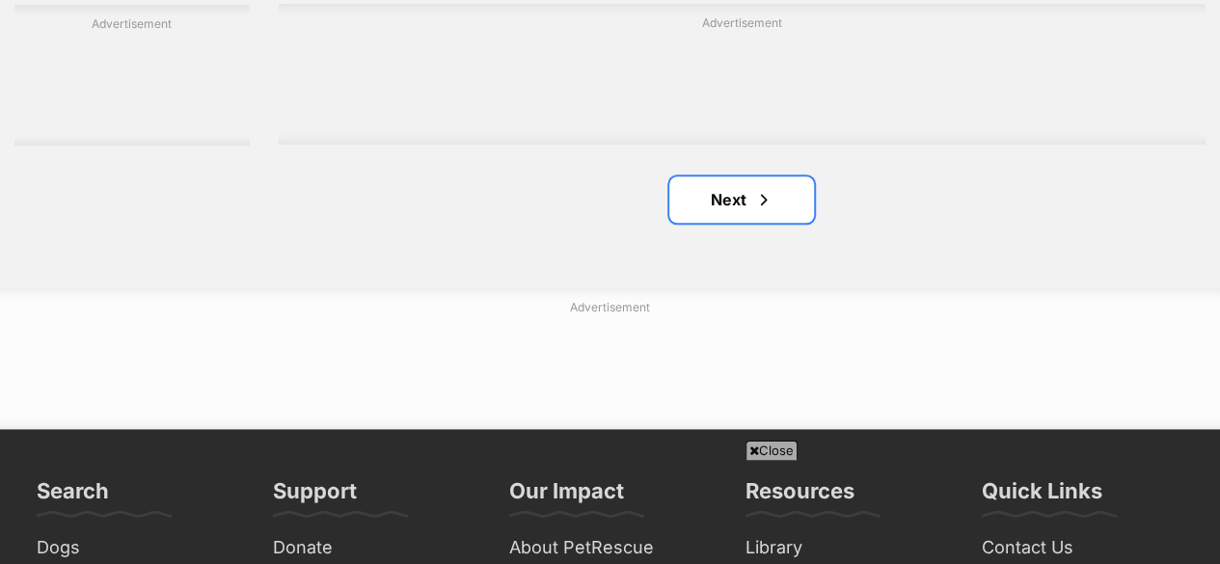
click at [713, 212] on link "Next" at bounding box center [741, 199] width 145 height 46
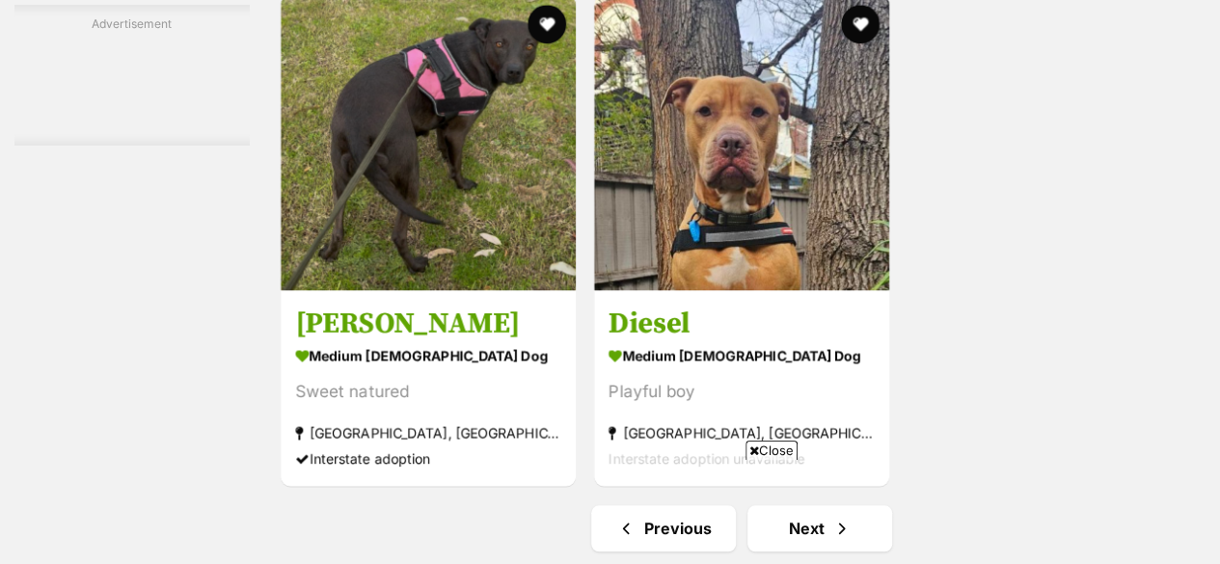
scroll to position [4292, 0]
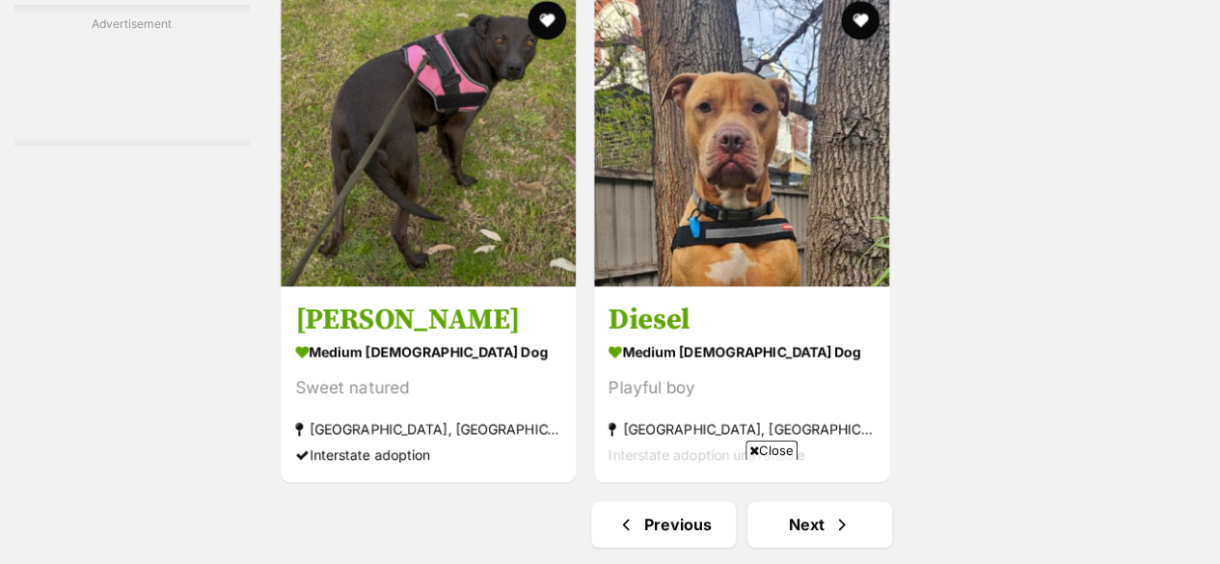
click at [339, 332] on h3 "Molly" at bounding box center [428, 319] width 266 height 37
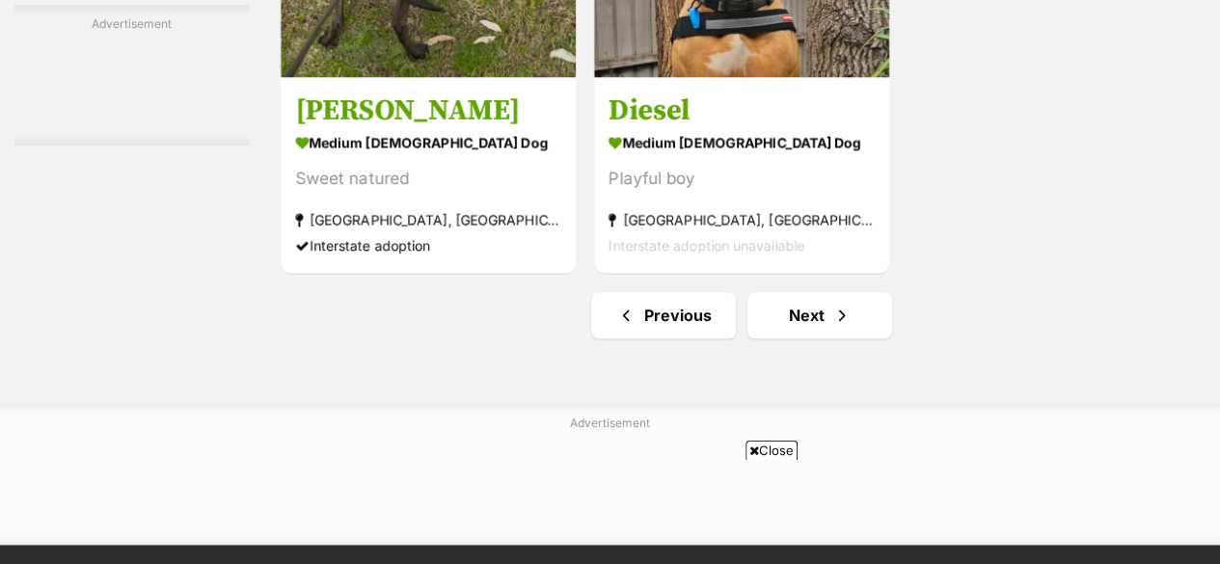
scroll to position [4516, 0]
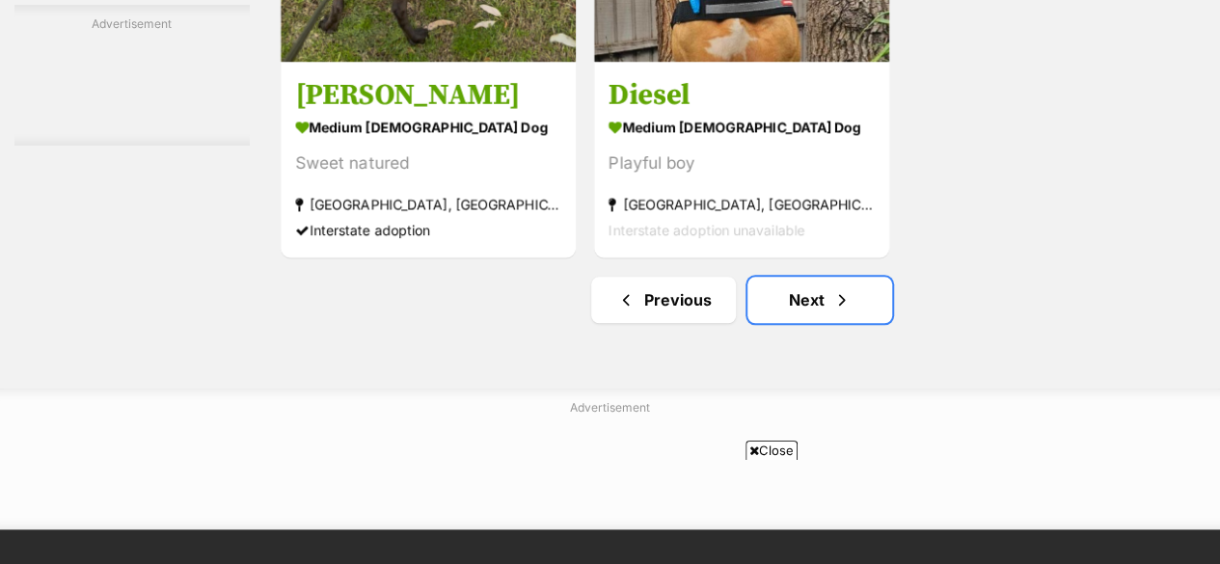
click at [787, 307] on link "Next" at bounding box center [819, 300] width 145 height 46
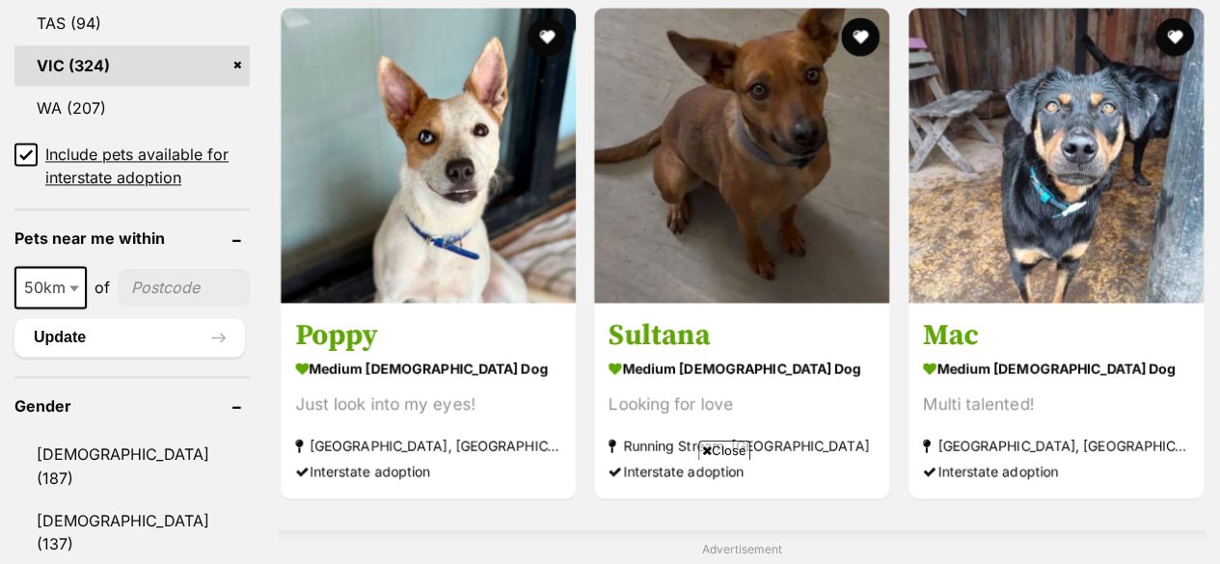
scroll to position [1364, 0]
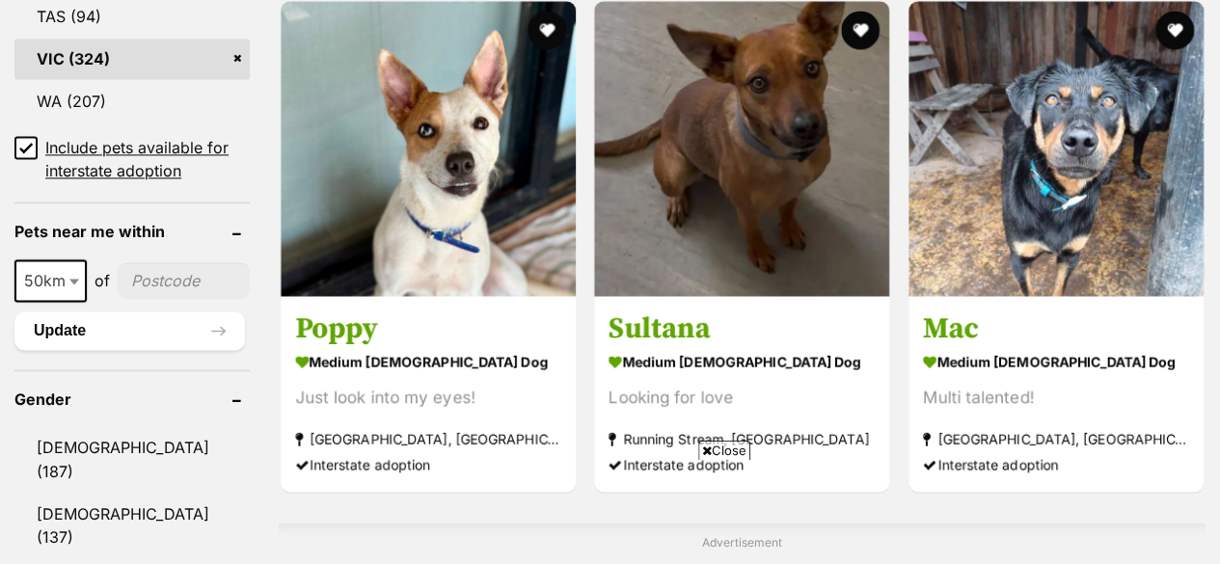
click at [651, 336] on h3 "Sultana" at bounding box center [741, 328] width 266 height 37
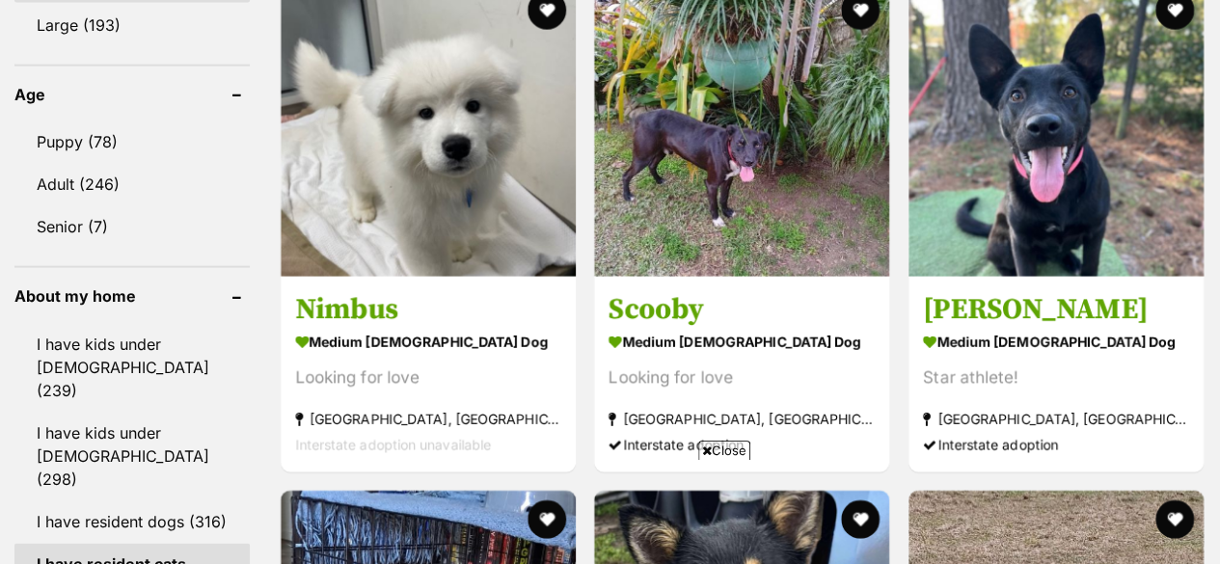
scroll to position [2083, 0]
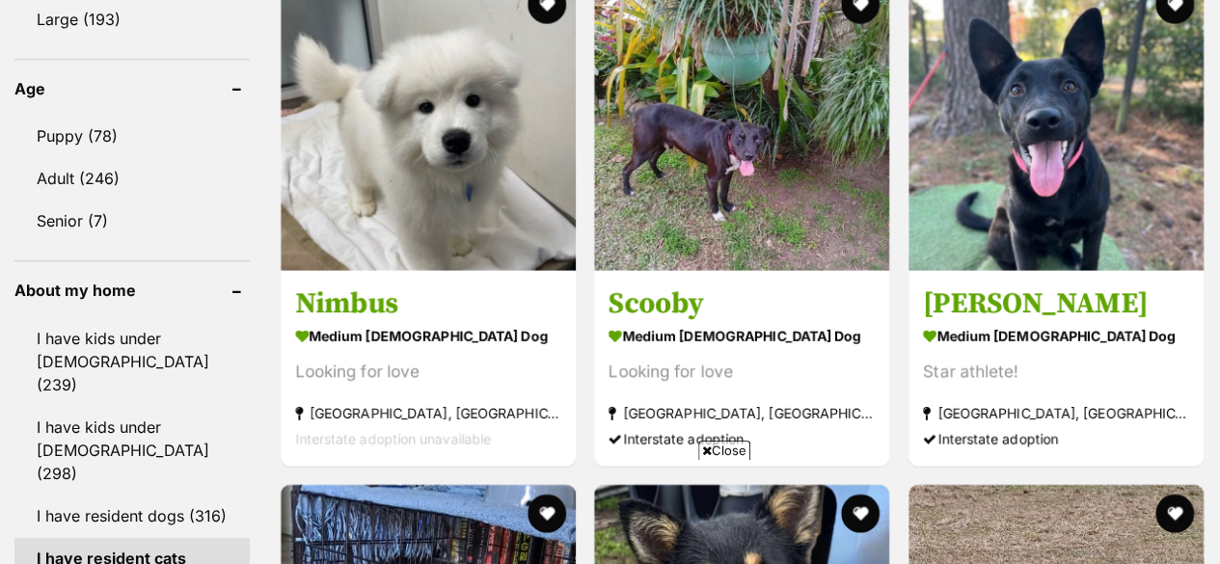
click at [324, 315] on h3 "Nimbus" at bounding box center [428, 303] width 266 height 37
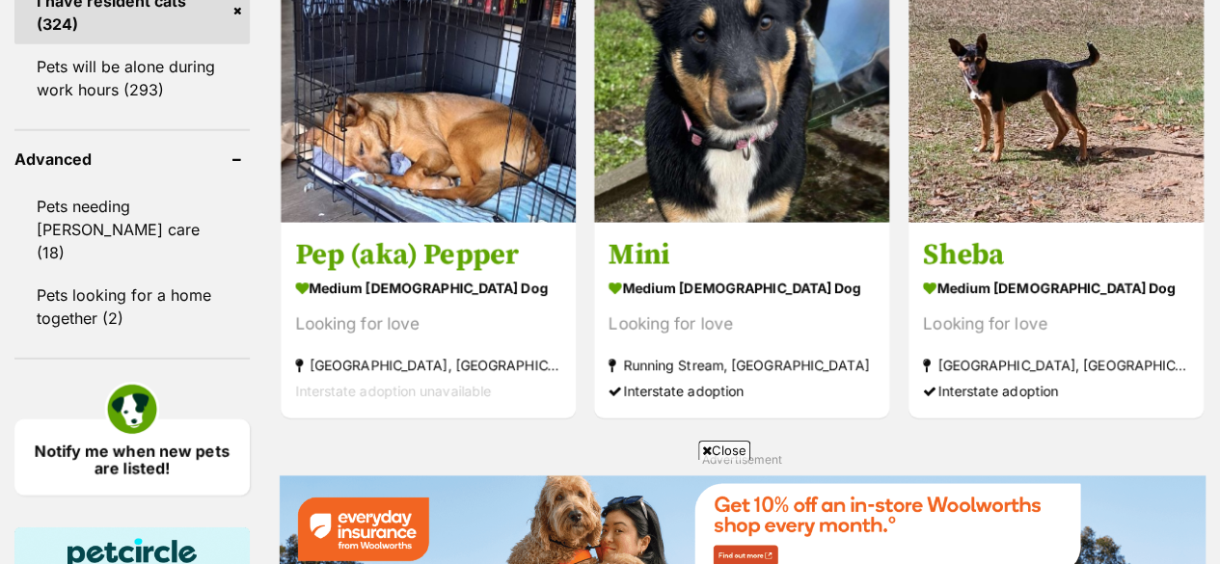
scroll to position [2648, 0]
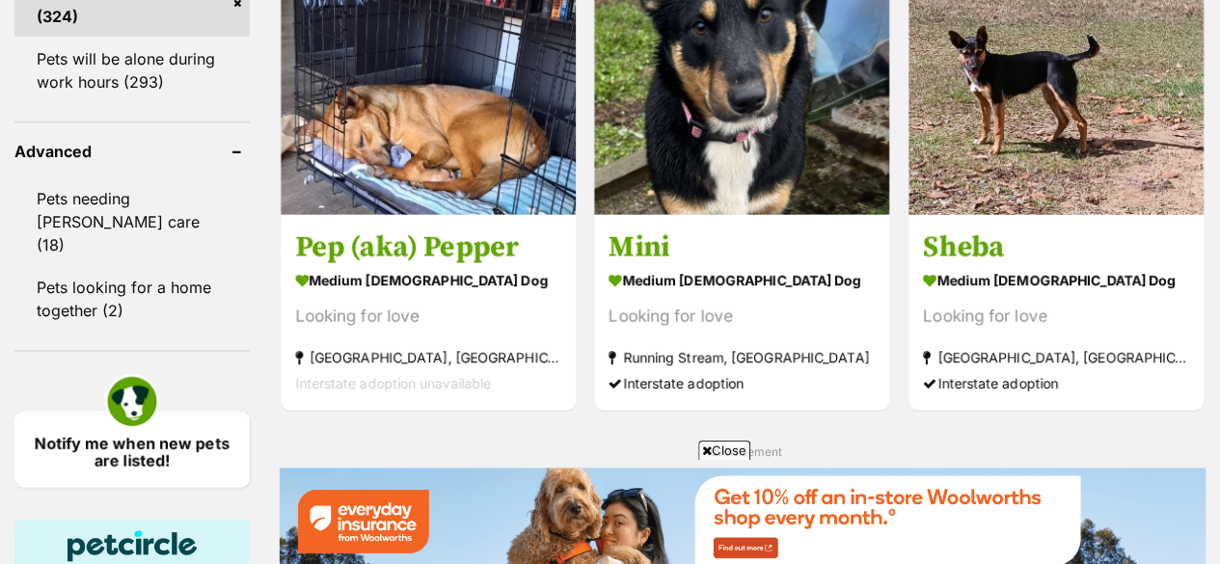
click at [334, 262] on h3 "Pep (aka) Pepper" at bounding box center [428, 247] width 266 height 37
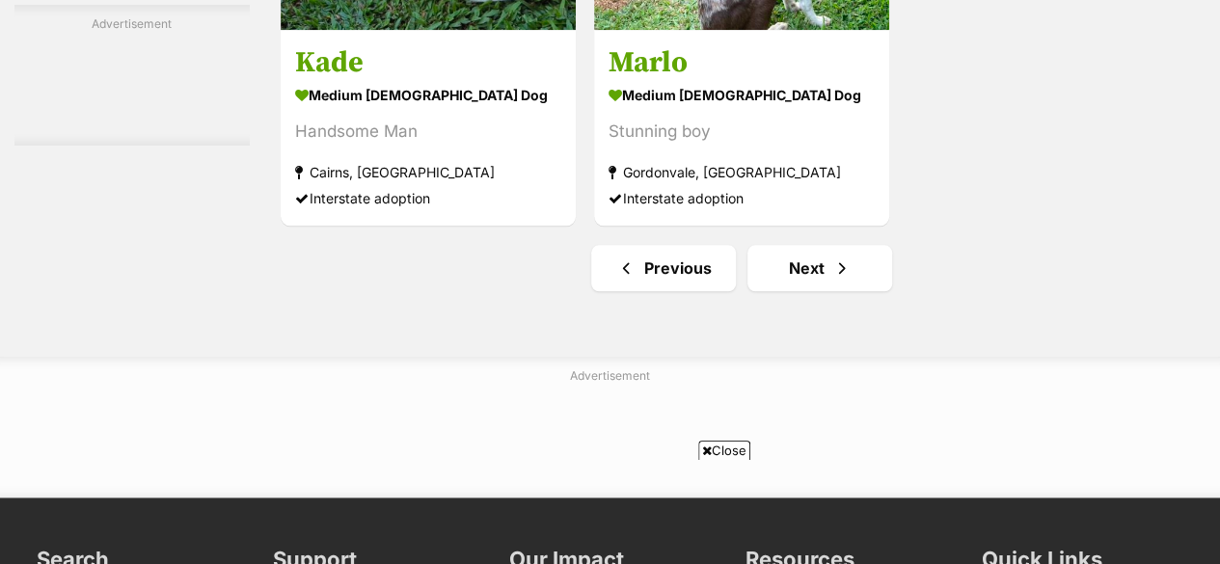
scroll to position [4730, 0]
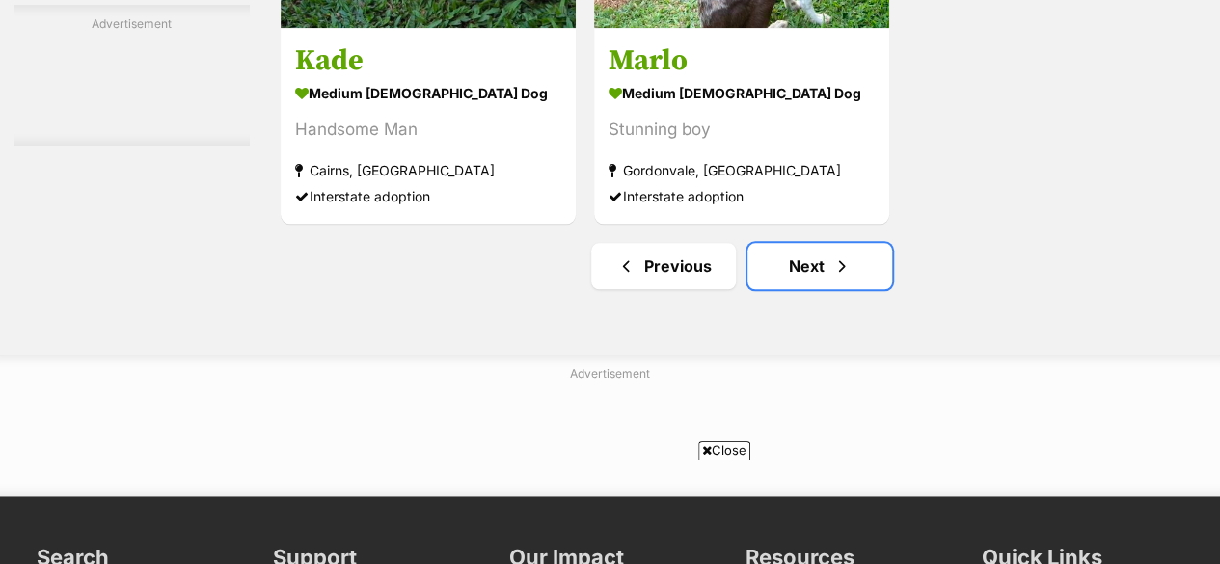
click at [809, 280] on link "Next" at bounding box center [819, 266] width 145 height 46
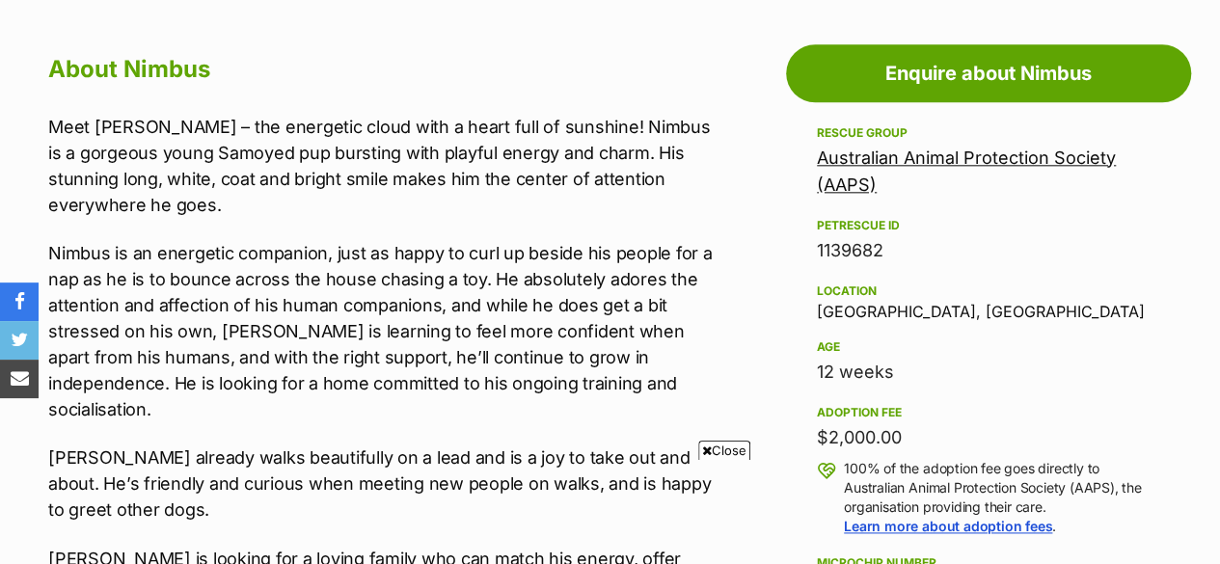
scroll to position [1040, 0]
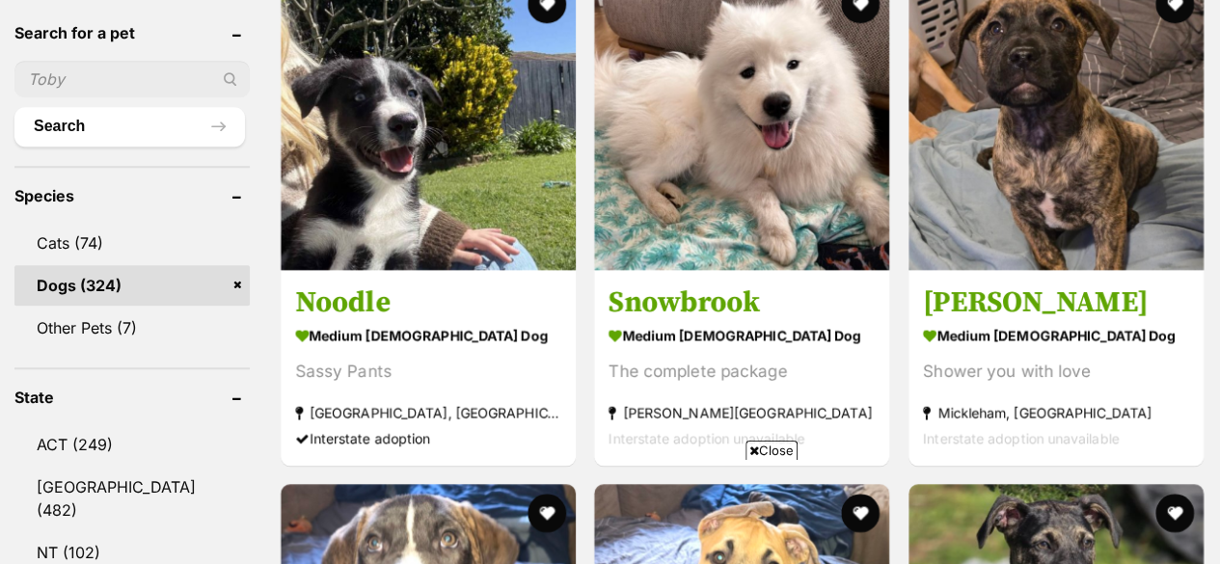
scroll to position [705, 0]
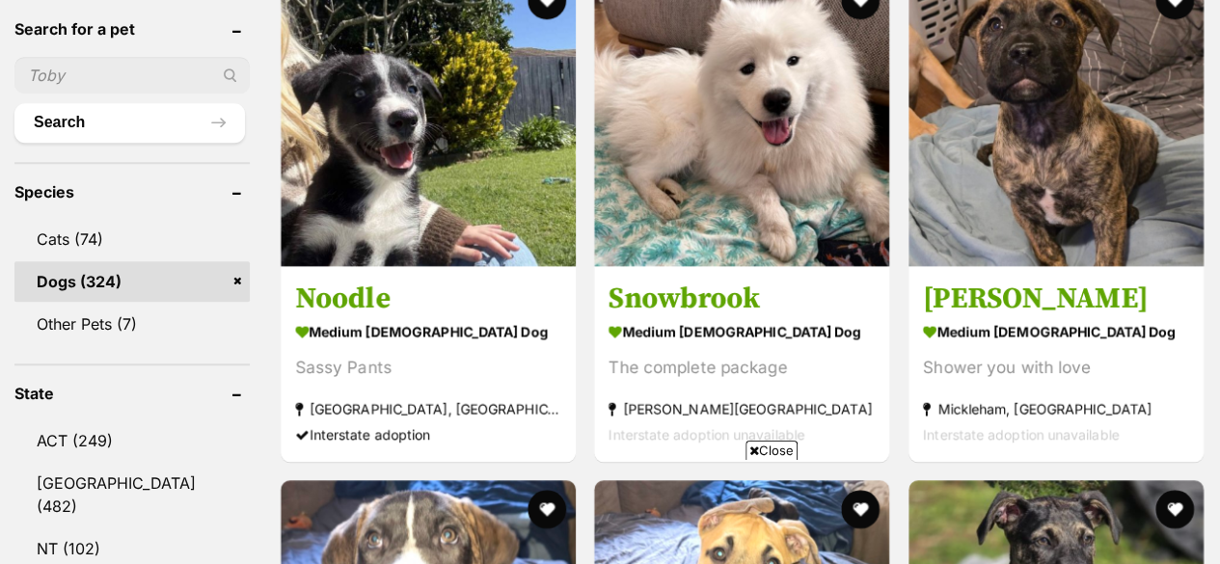
click at [638, 306] on h3 "Snowbrook" at bounding box center [741, 299] width 266 height 37
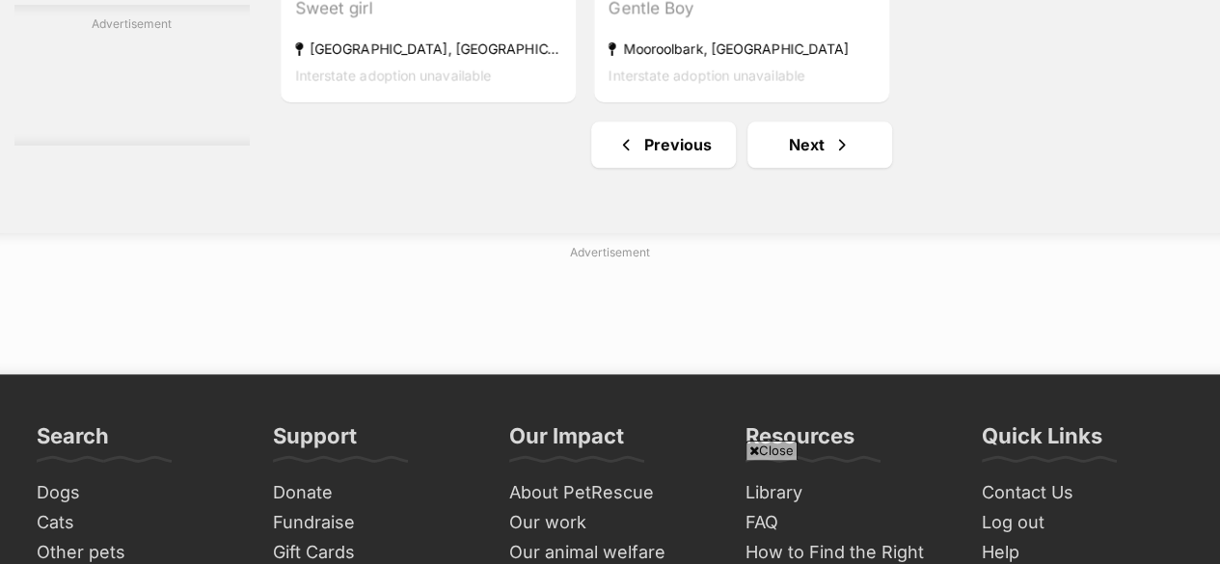
scroll to position [4676, 0]
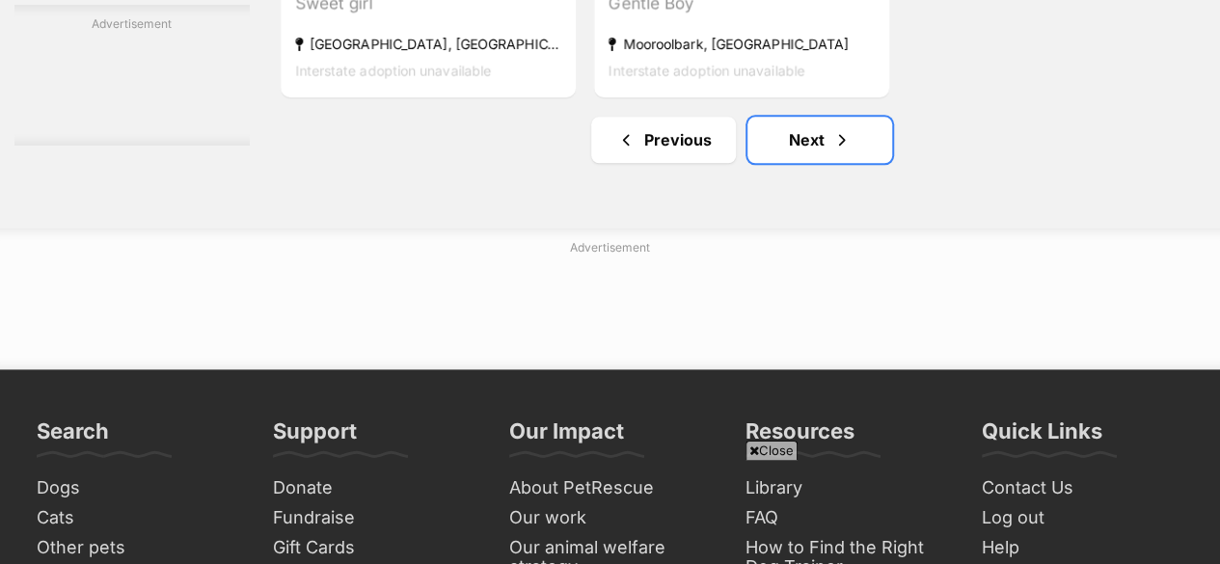
click at [794, 150] on link "Next" at bounding box center [819, 140] width 145 height 46
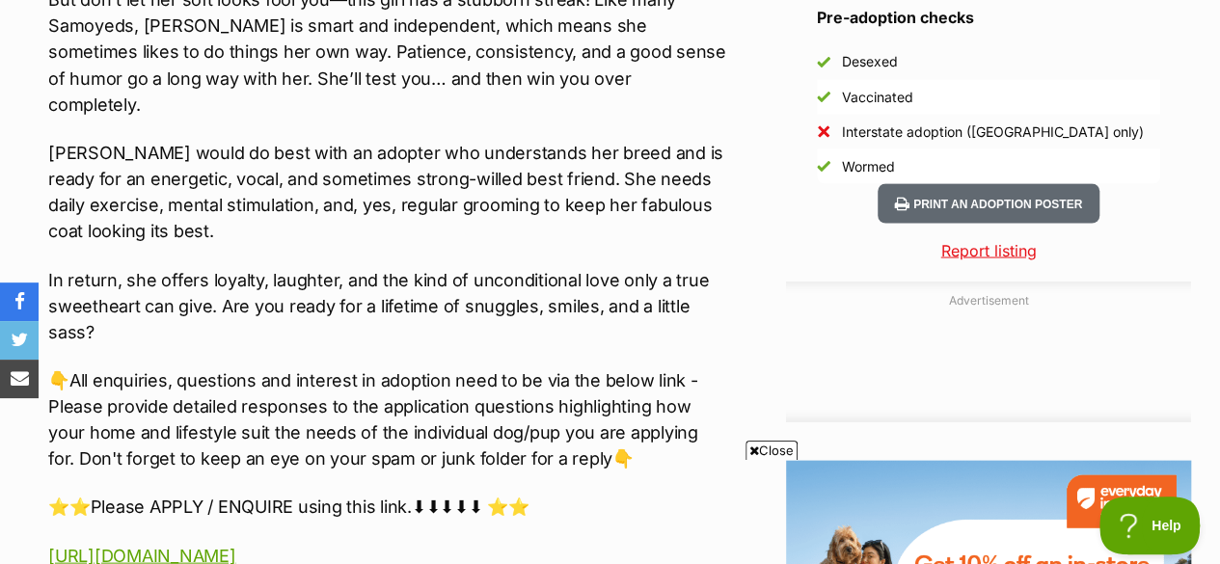
scroll to position [1758, 0]
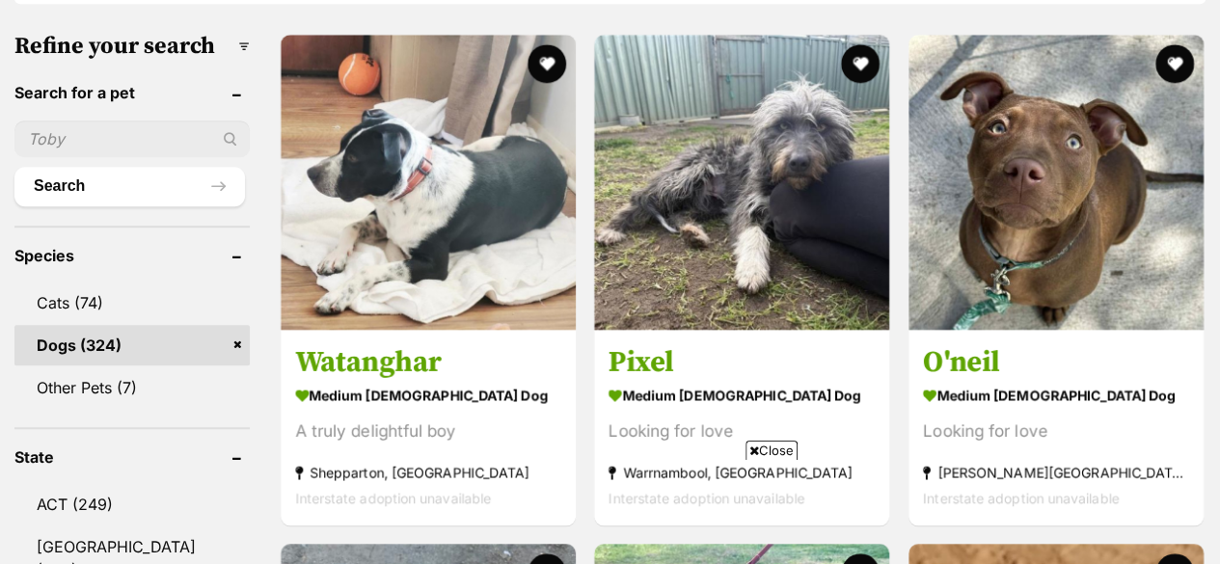
click at [636, 366] on h3 "Pixel" at bounding box center [741, 362] width 266 height 37
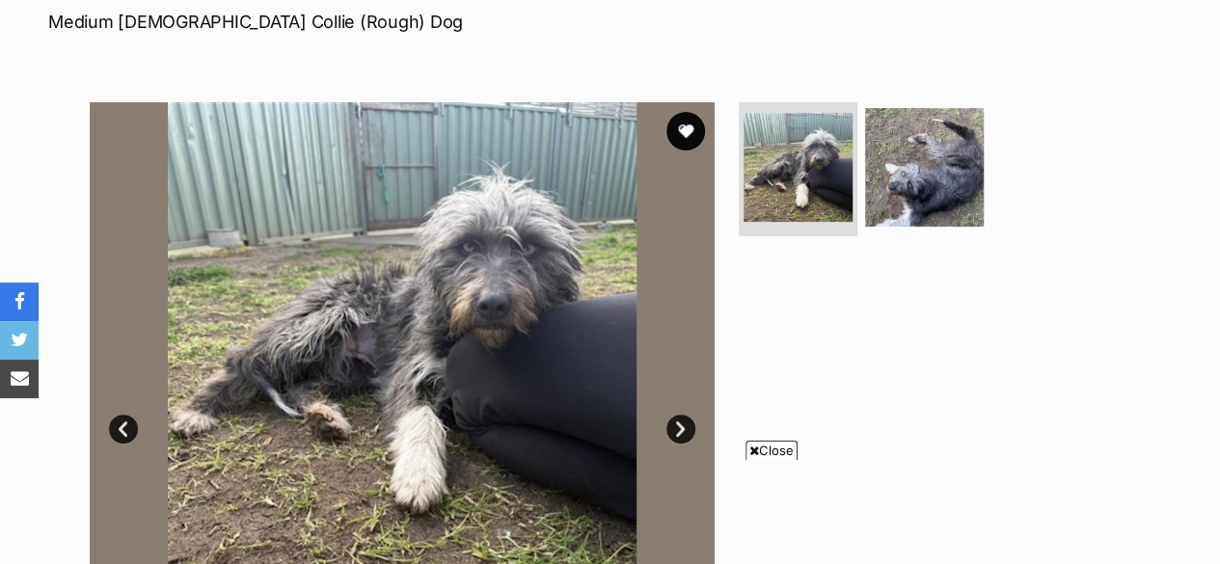
scroll to position [298, 0]
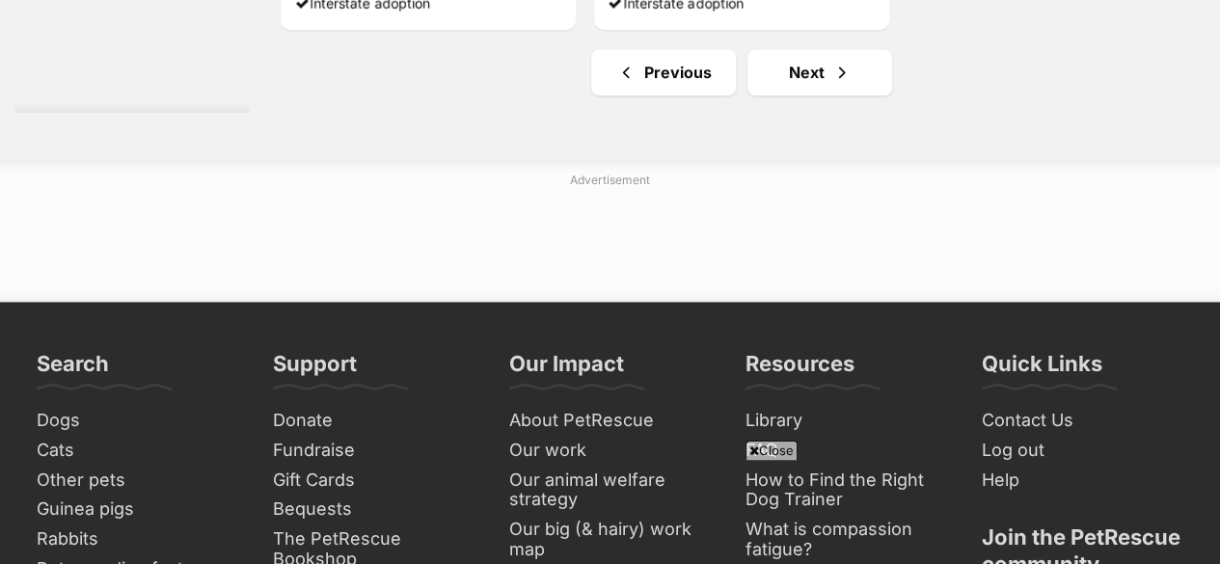
scroll to position [4745, 0]
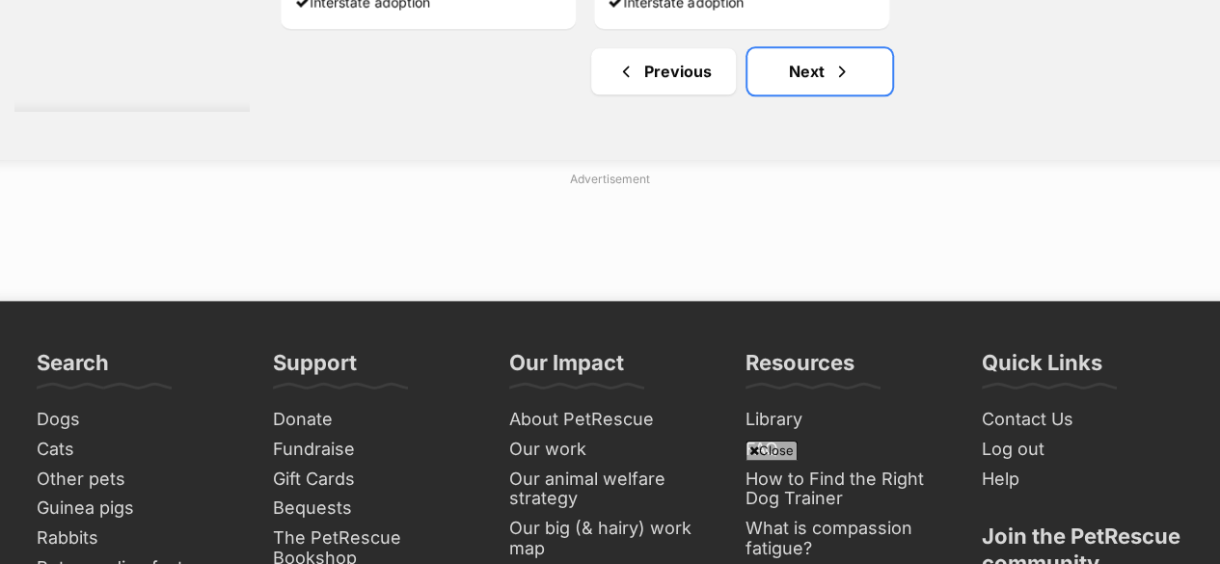
click at [787, 72] on link "Next" at bounding box center [819, 71] width 145 height 46
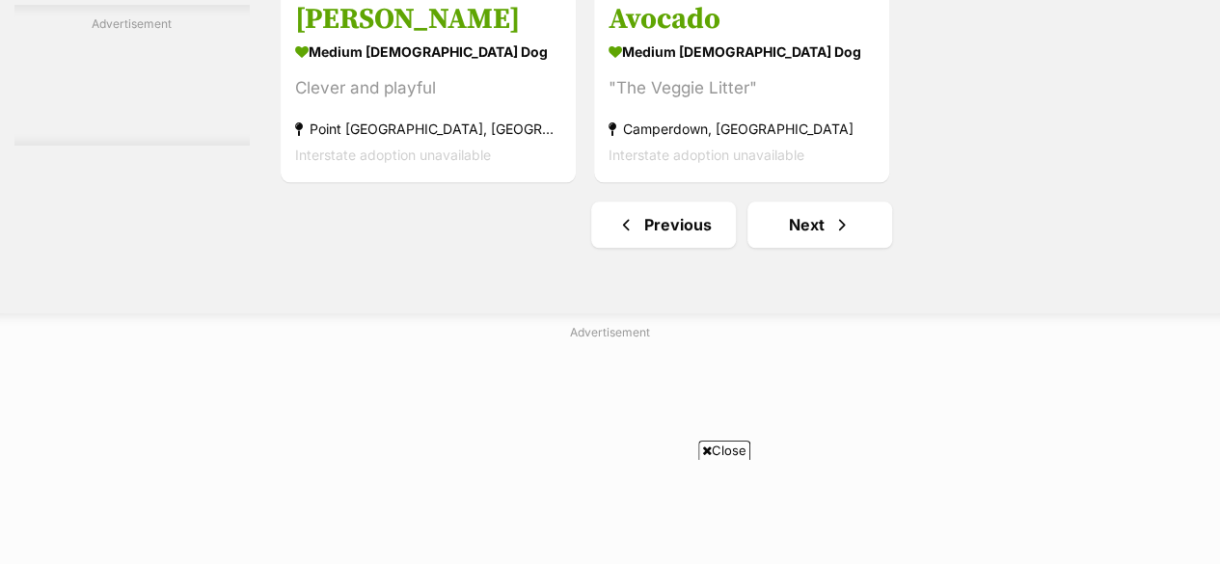
scroll to position [4775, 0]
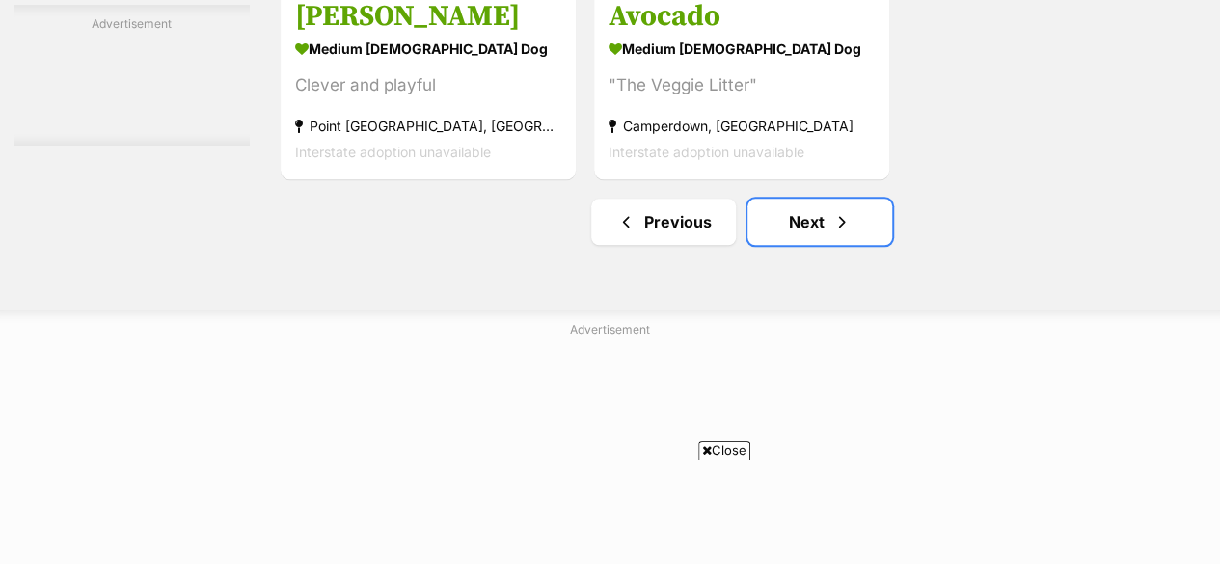
click at [785, 237] on link "Next" at bounding box center [819, 222] width 145 height 46
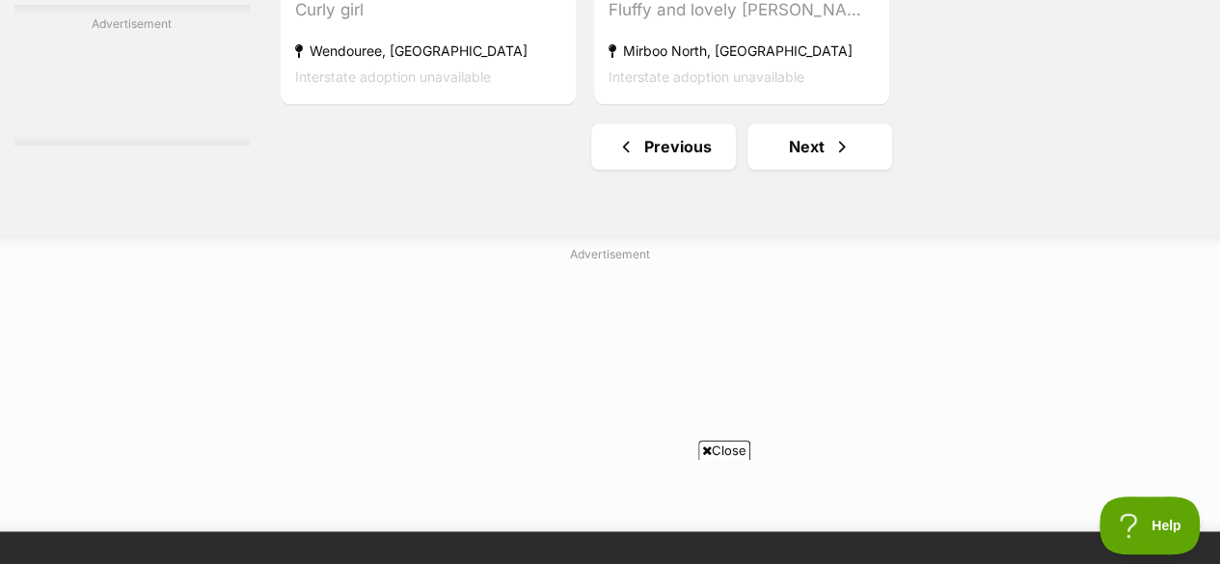
scroll to position [4746, 0]
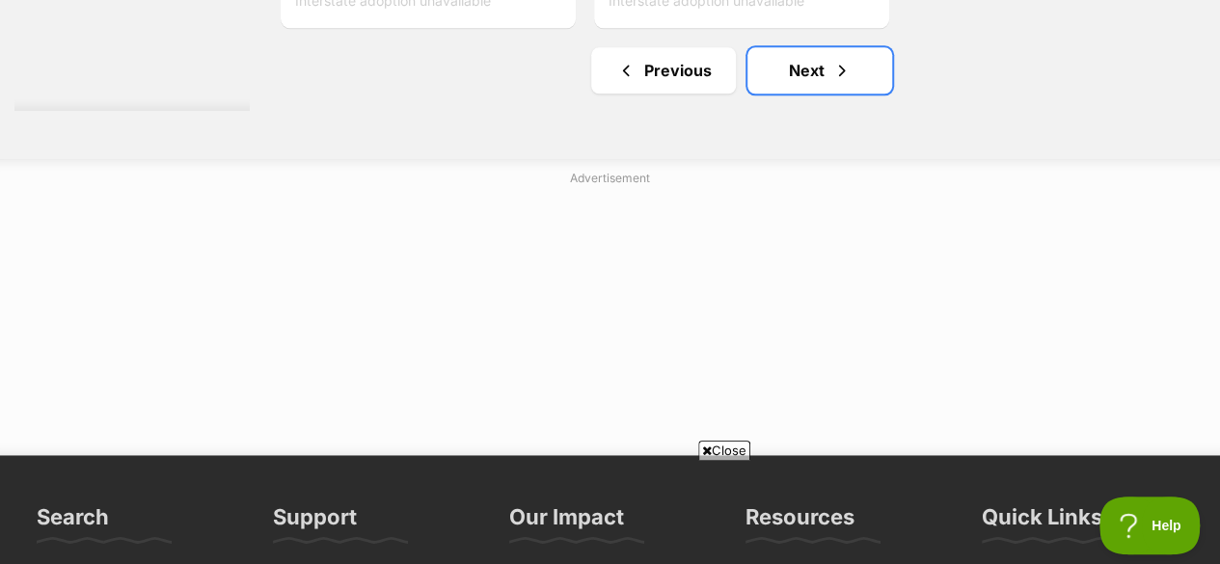
click at [816, 74] on link "Next" at bounding box center [819, 70] width 145 height 46
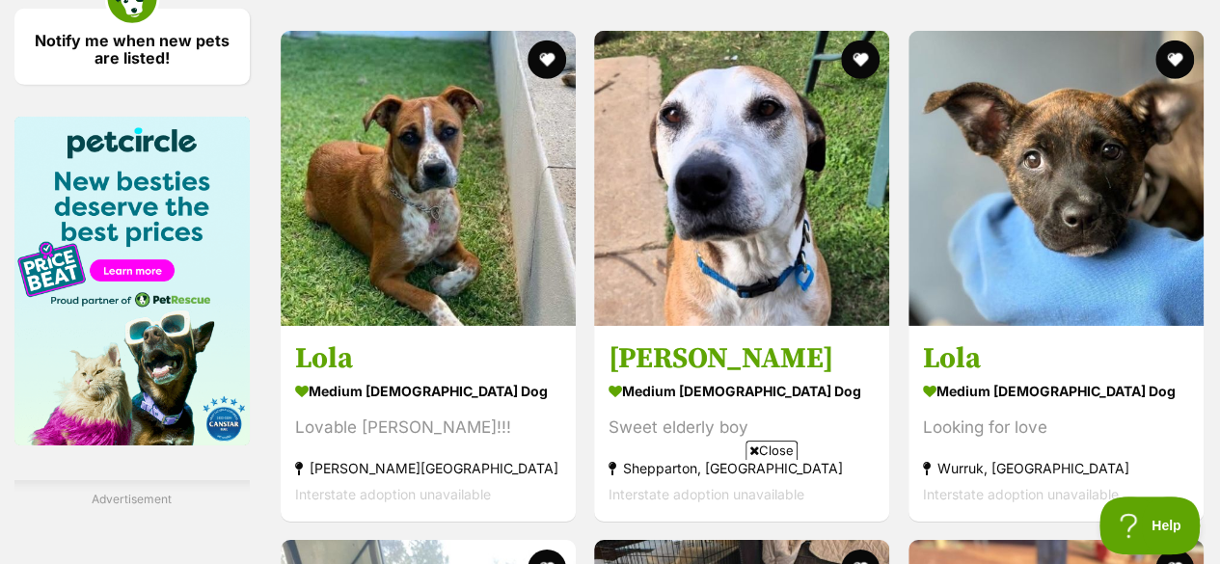
drag, startPoint x: 1226, startPoint y: 215, endPoint x: 1231, endPoint y: 317, distance: 102.3
click at [1219, 317] on html "Skip to main content Log in to favourite this pet Log in Or sign up Search PetR…" at bounding box center [610, 25] width 1220 height 6153
